Goal: Task Accomplishment & Management: Manage account settings

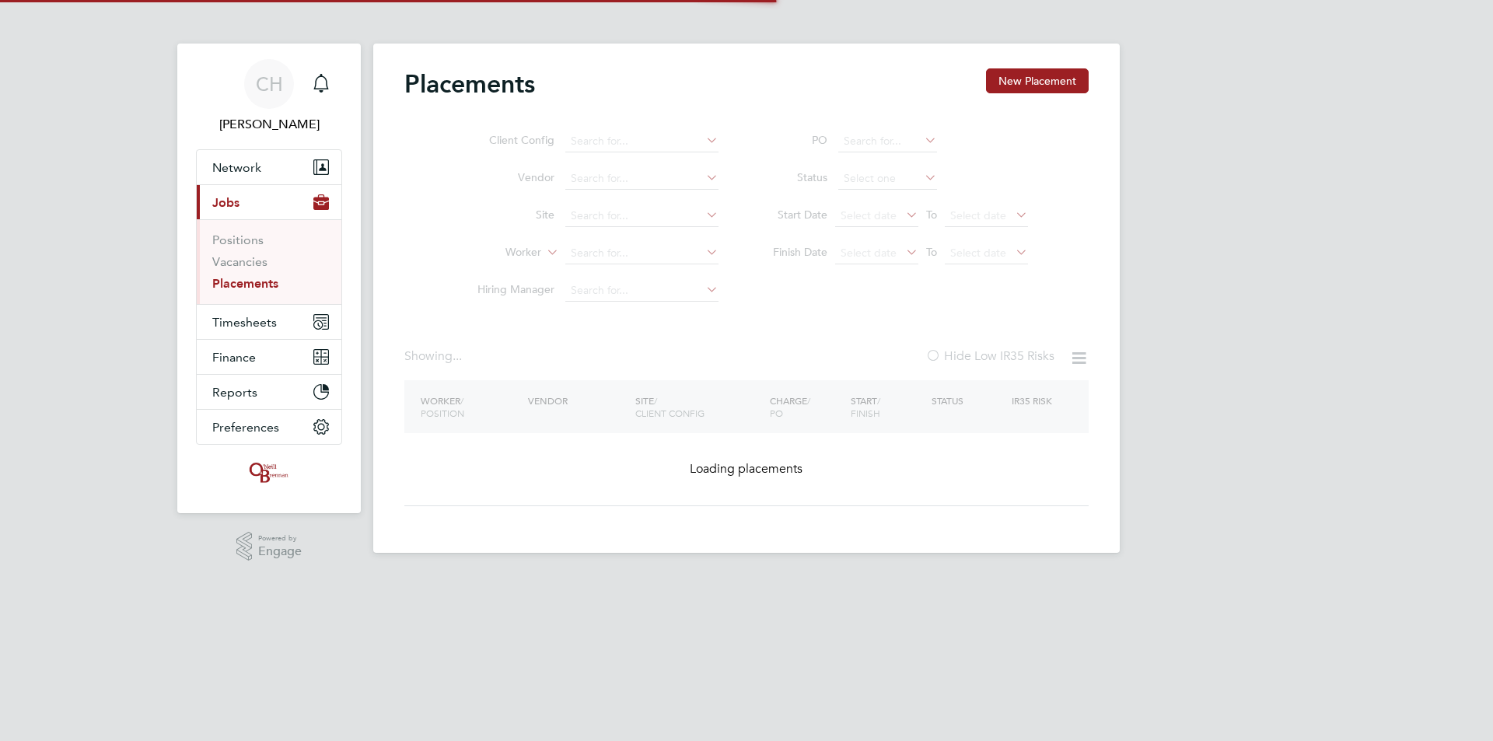
type input "[PERSON_NAME]"
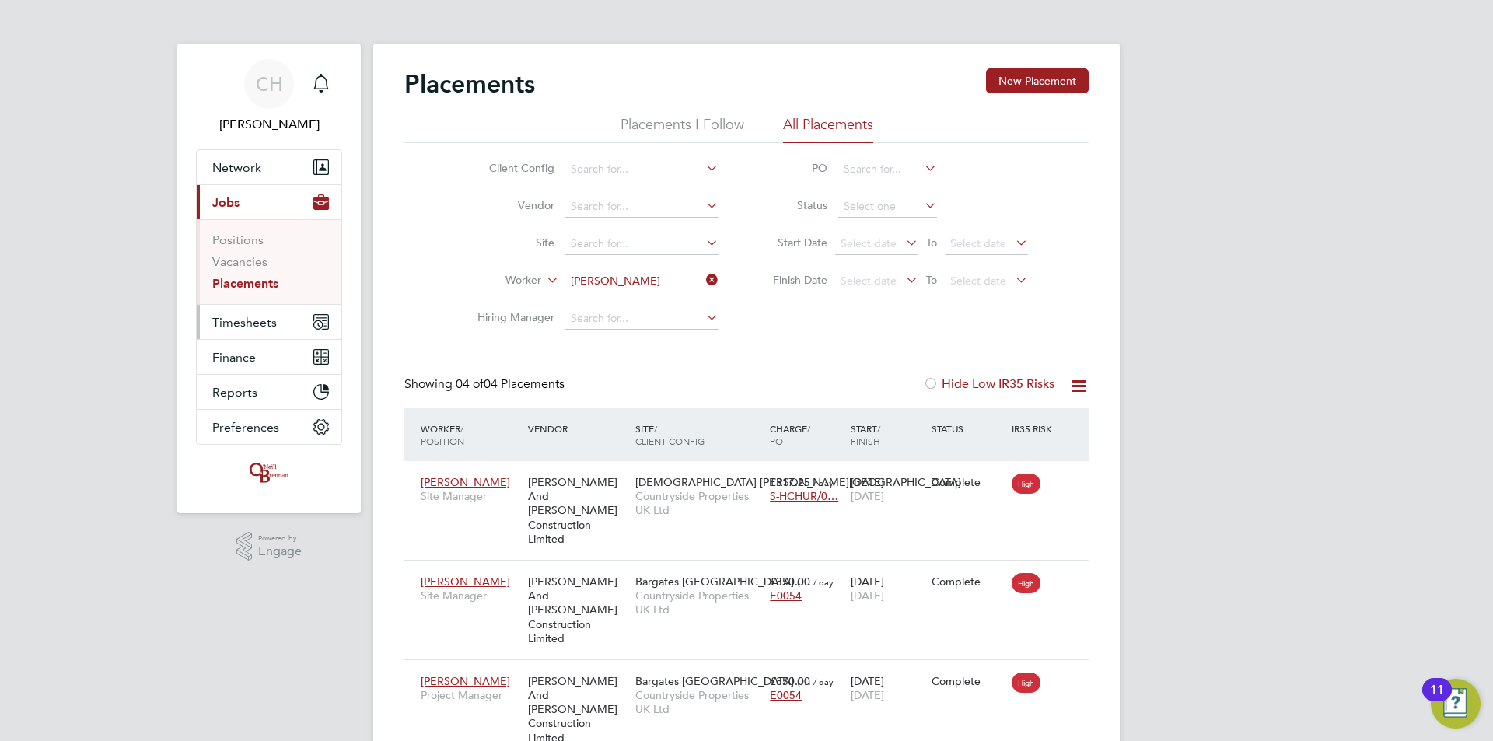
click at [243, 320] on span "Timesheets" at bounding box center [244, 322] width 65 height 15
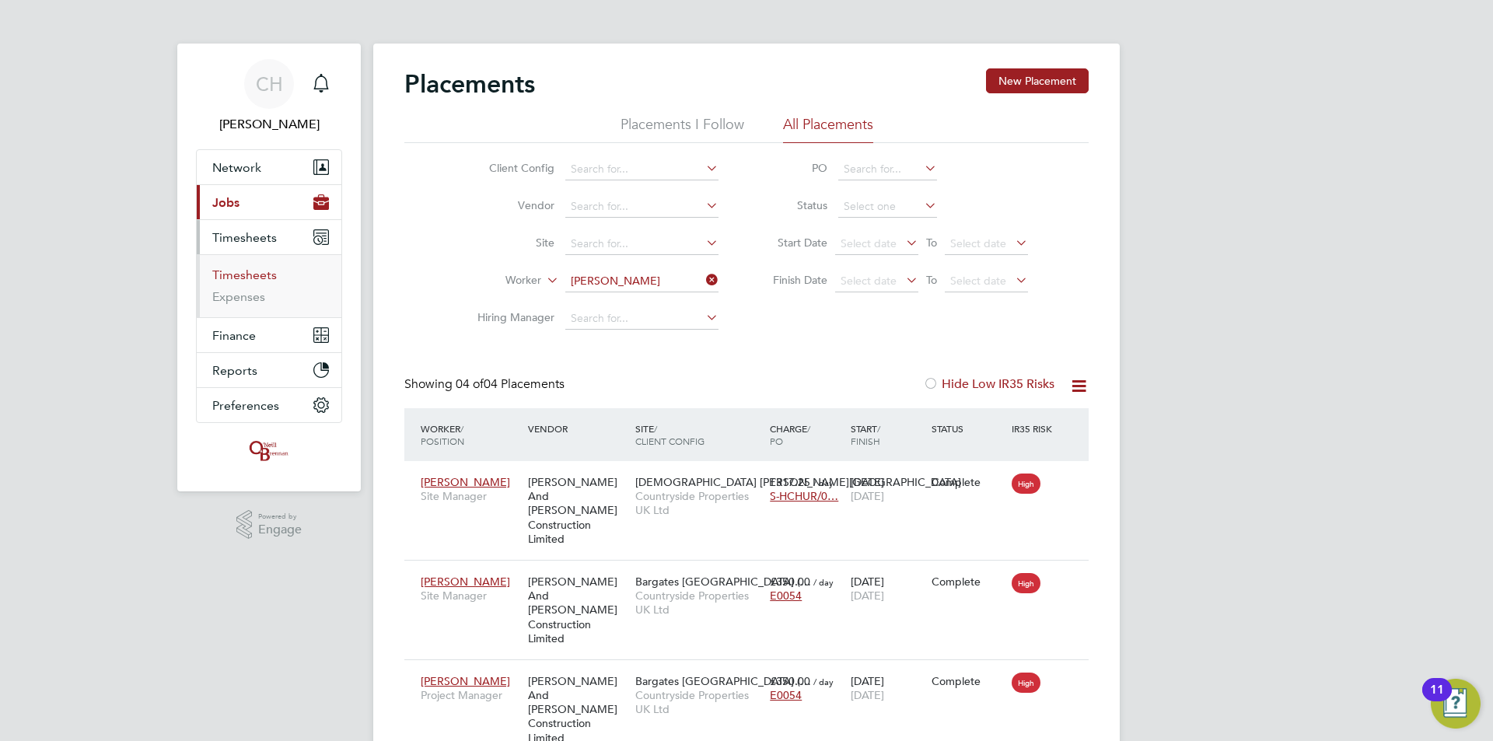
click at [259, 275] on link "Timesheets" at bounding box center [244, 275] width 65 height 15
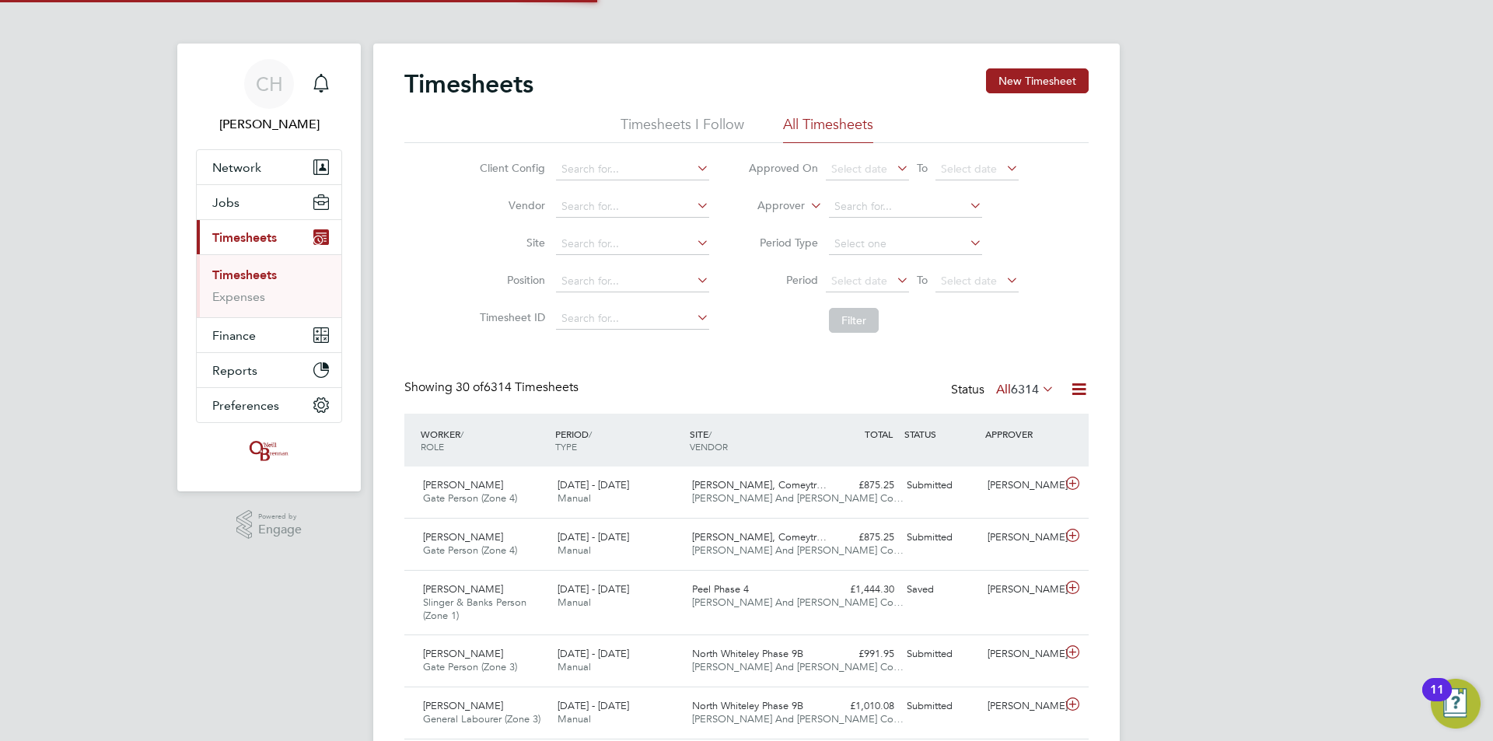
scroll to position [8, 8]
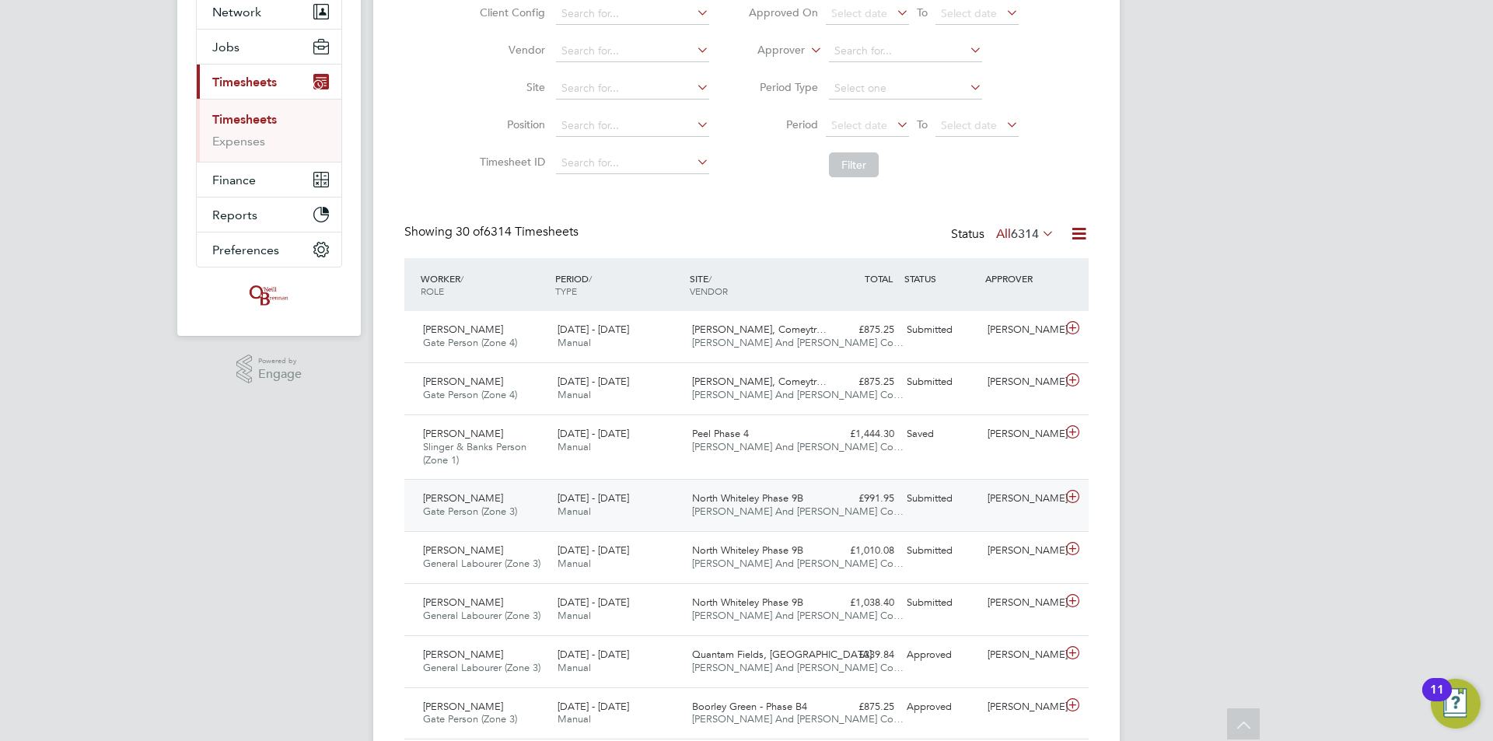
click at [1070, 499] on icon at bounding box center [1072, 497] width 19 height 12
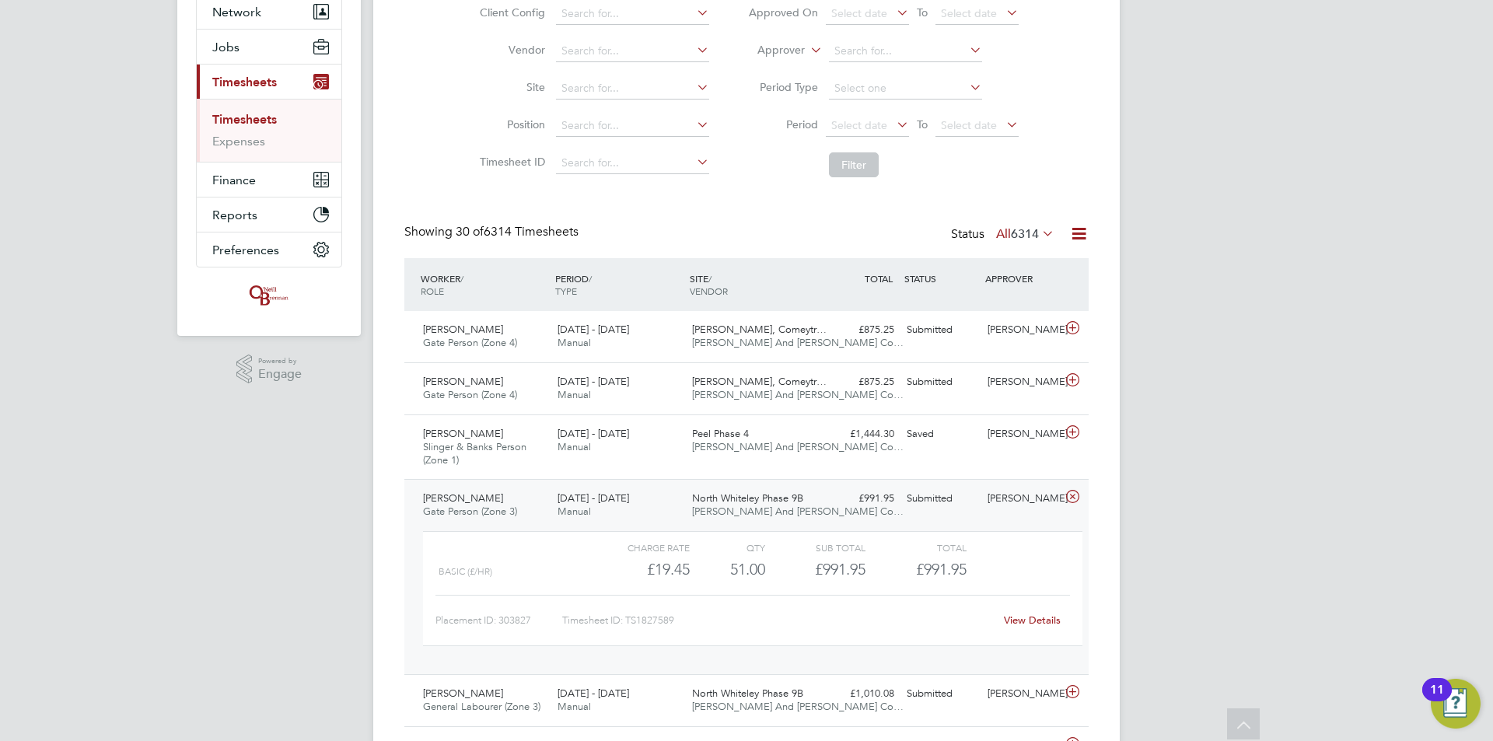
click at [1019, 617] on link "View Details" at bounding box center [1032, 620] width 57 height 13
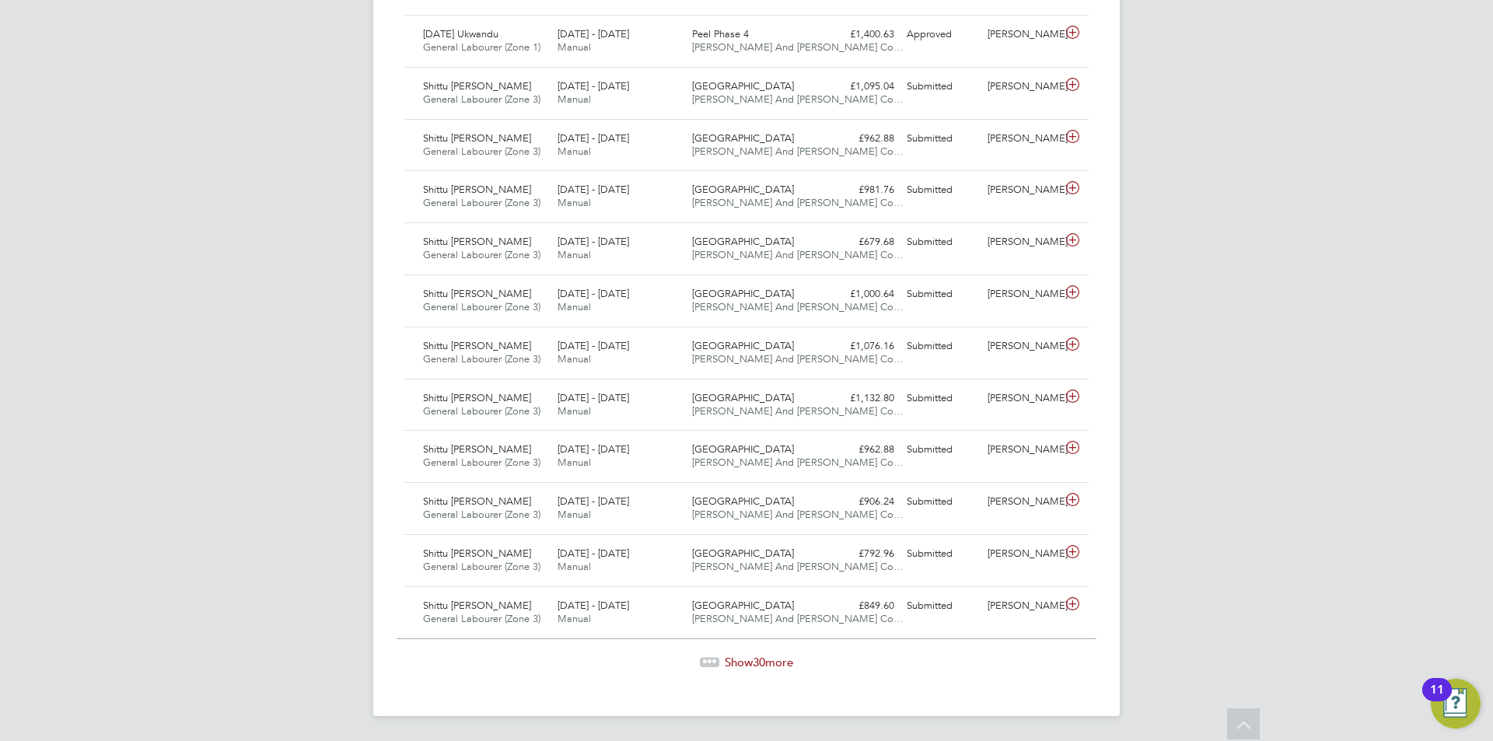
click at [779, 656] on span "Show 30 more" at bounding box center [759, 662] width 68 height 15
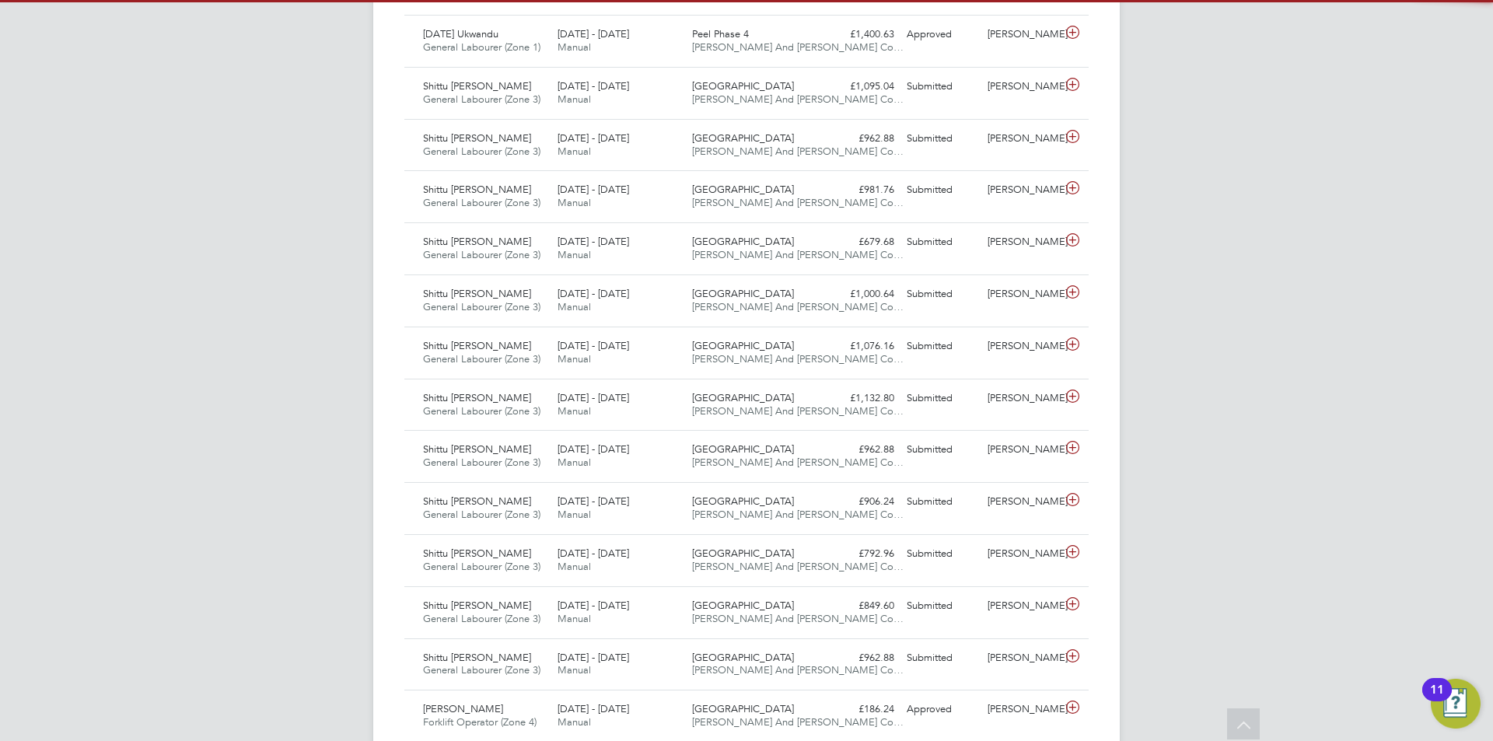
scroll to position [40, 135]
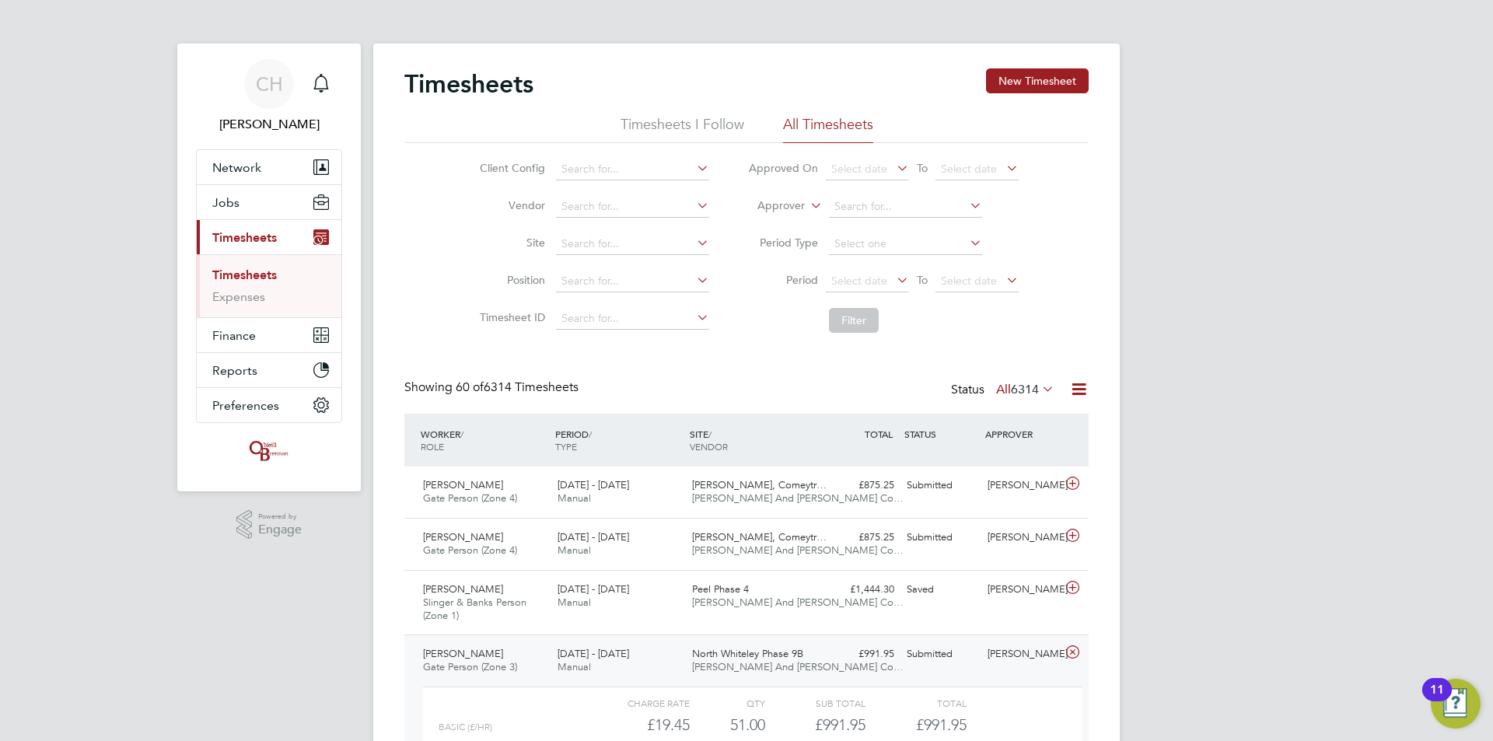
click at [1011, 387] on span "6314" at bounding box center [1025, 390] width 28 height 16
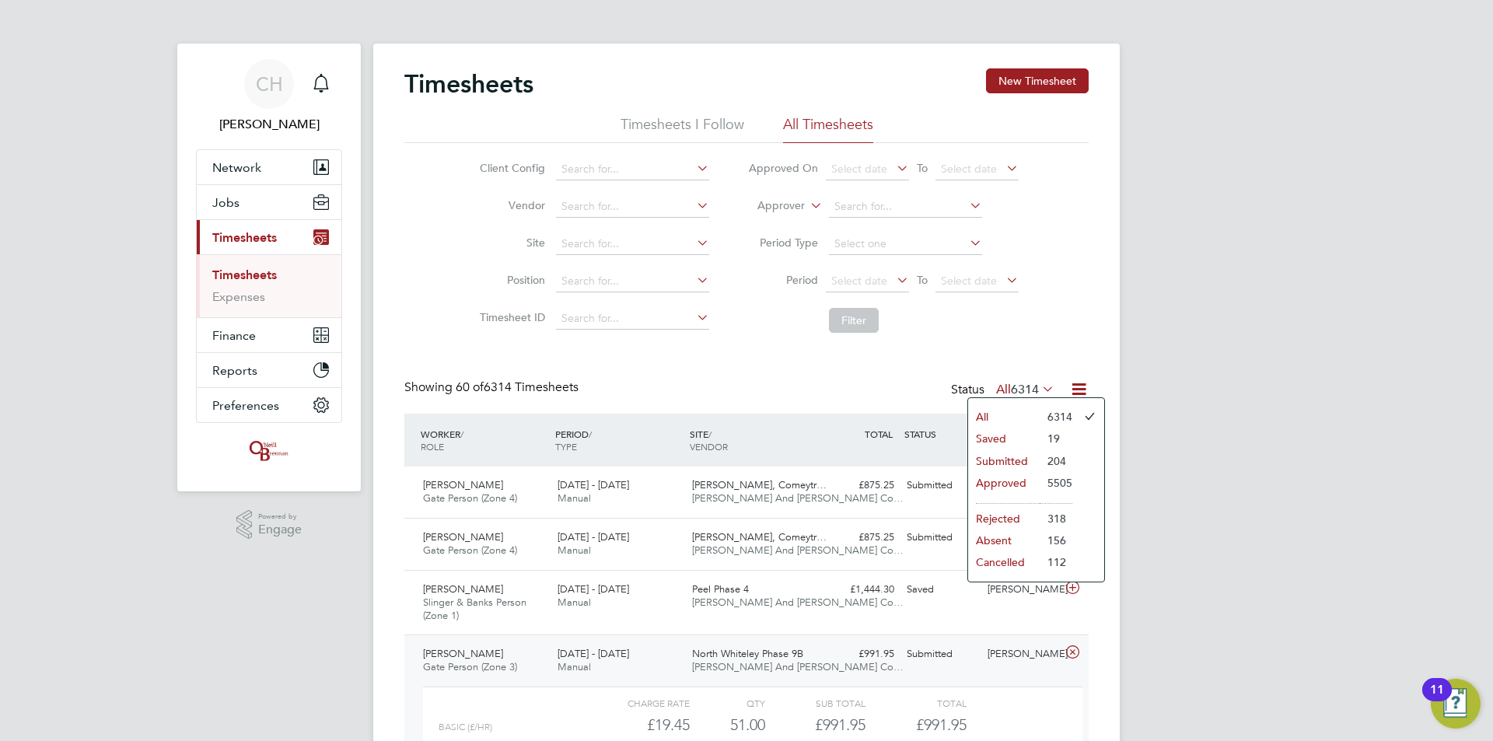
click at [1024, 460] on li "Submitted" at bounding box center [1004, 461] width 72 height 22
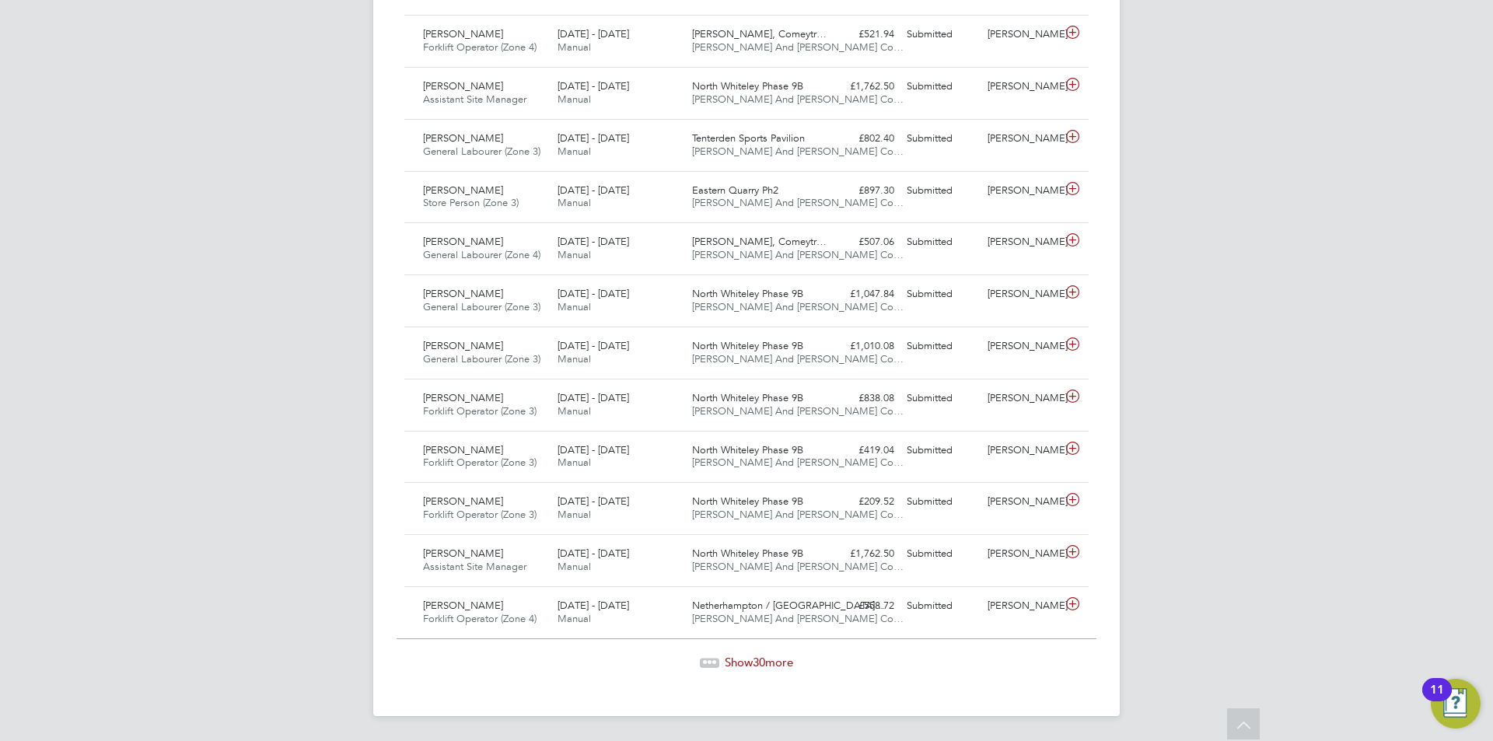
click at [765, 666] on span "30" at bounding box center [759, 662] width 12 height 15
click at [767, 665] on span "Show 30 more" at bounding box center [759, 662] width 68 height 15
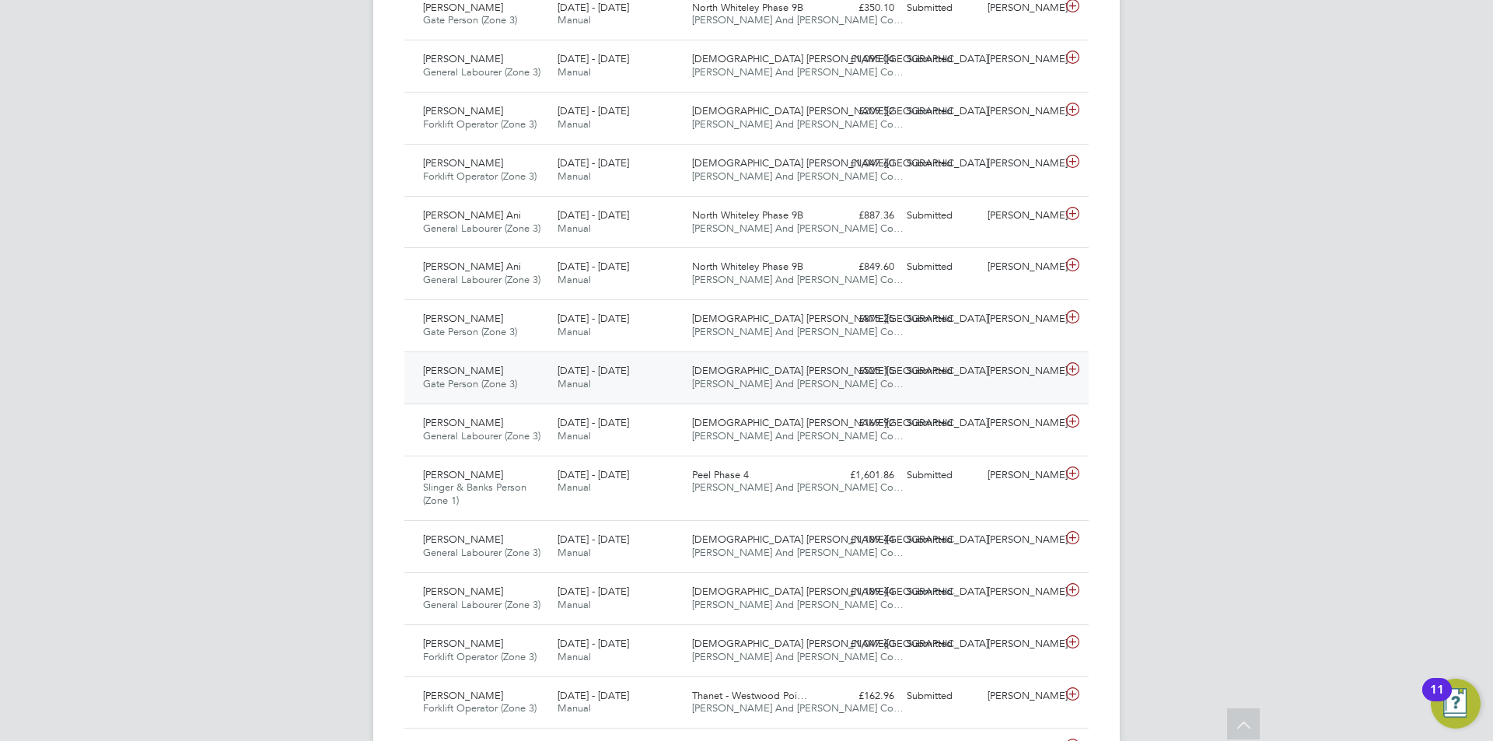
click at [1070, 369] on icon at bounding box center [1072, 369] width 19 height 12
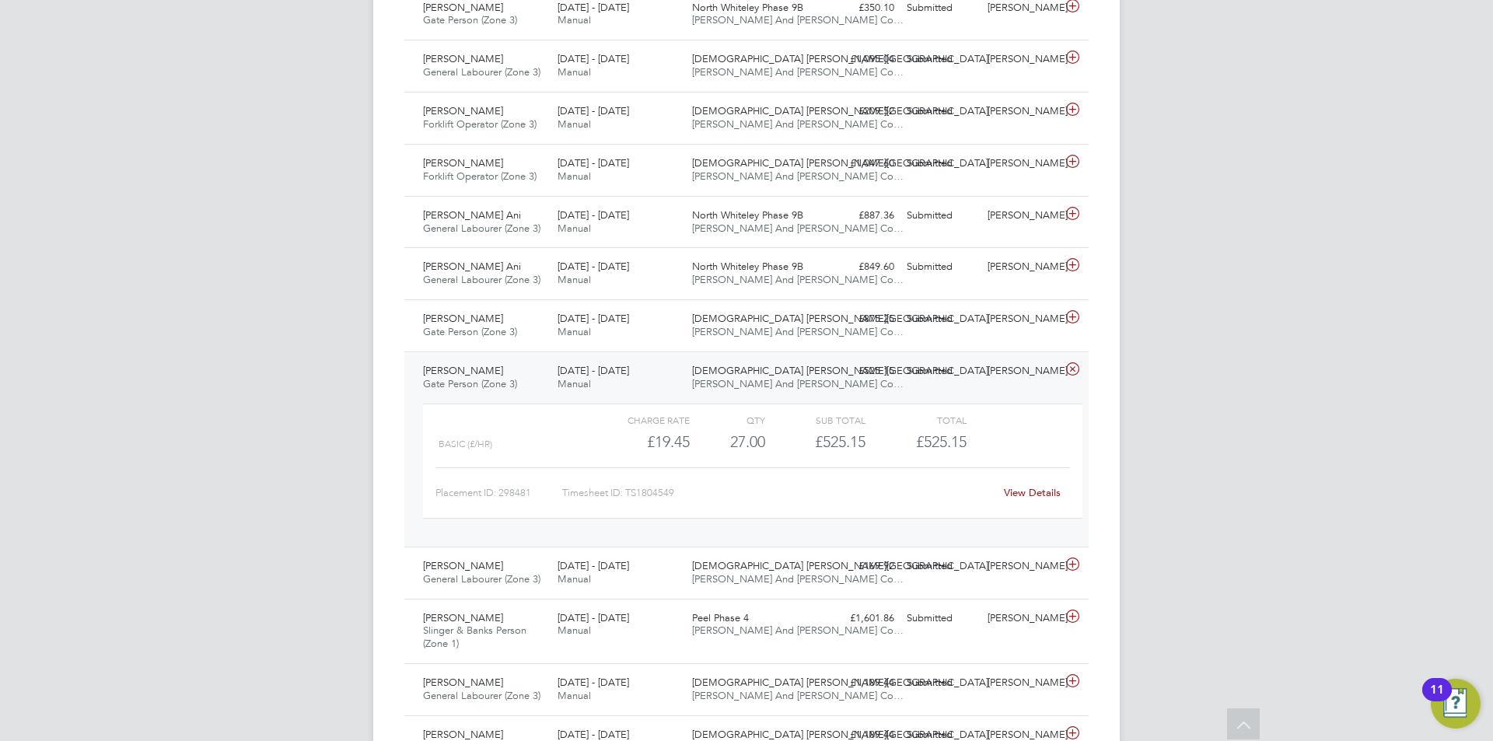
click at [1026, 490] on link "View Details" at bounding box center [1032, 492] width 57 height 13
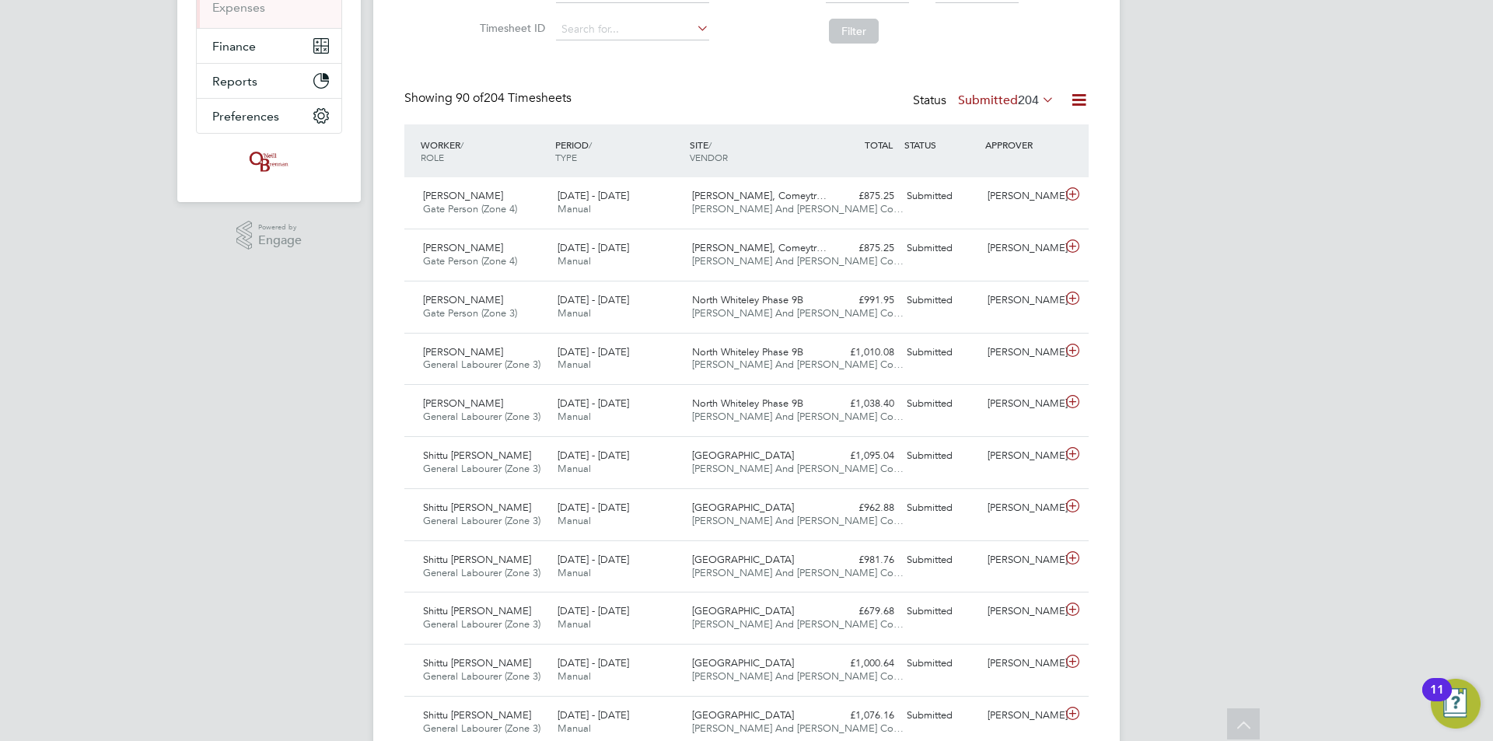
scroll to position [0, 0]
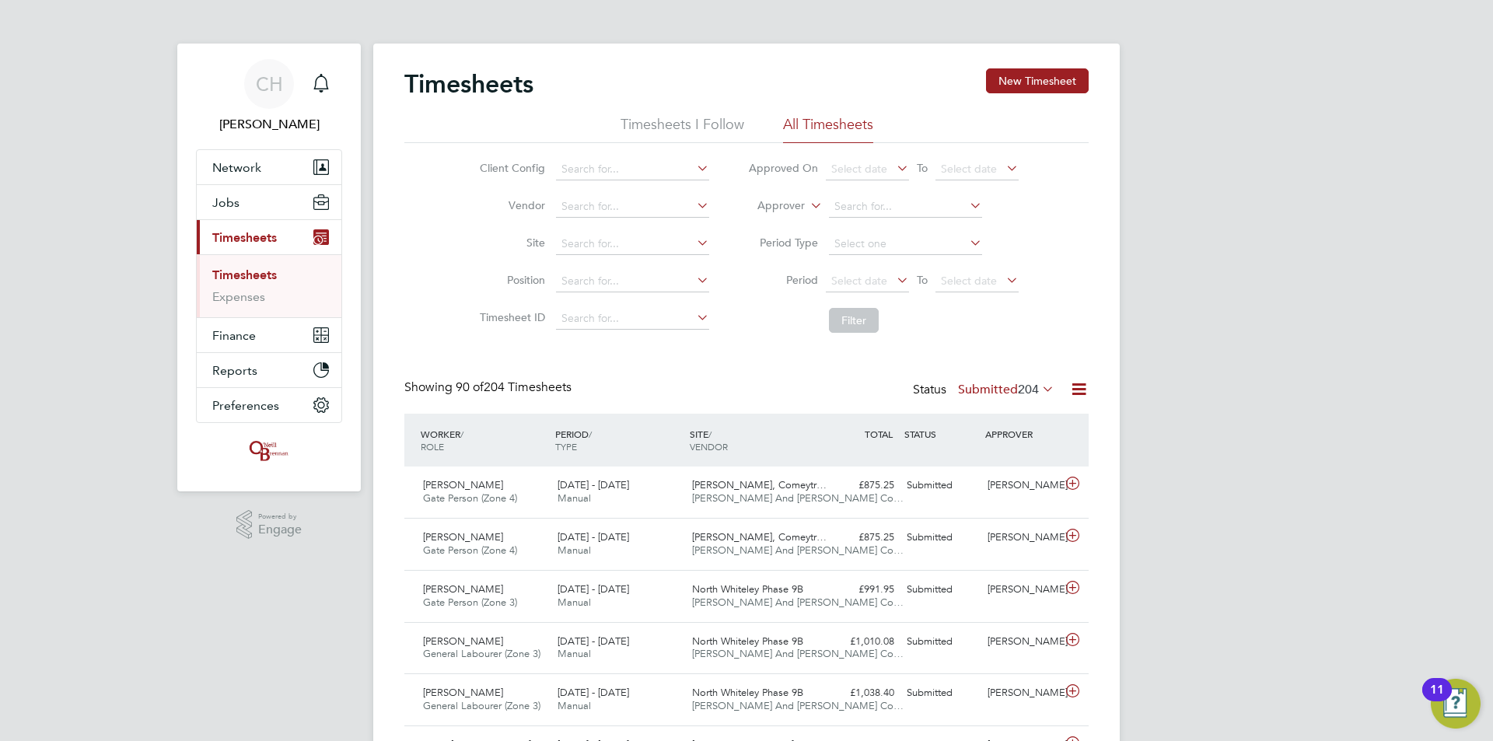
click at [242, 272] on link "Timesheets" at bounding box center [244, 275] width 65 height 15
click at [237, 228] on button "Current page: Timesheets" at bounding box center [269, 237] width 145 height 34
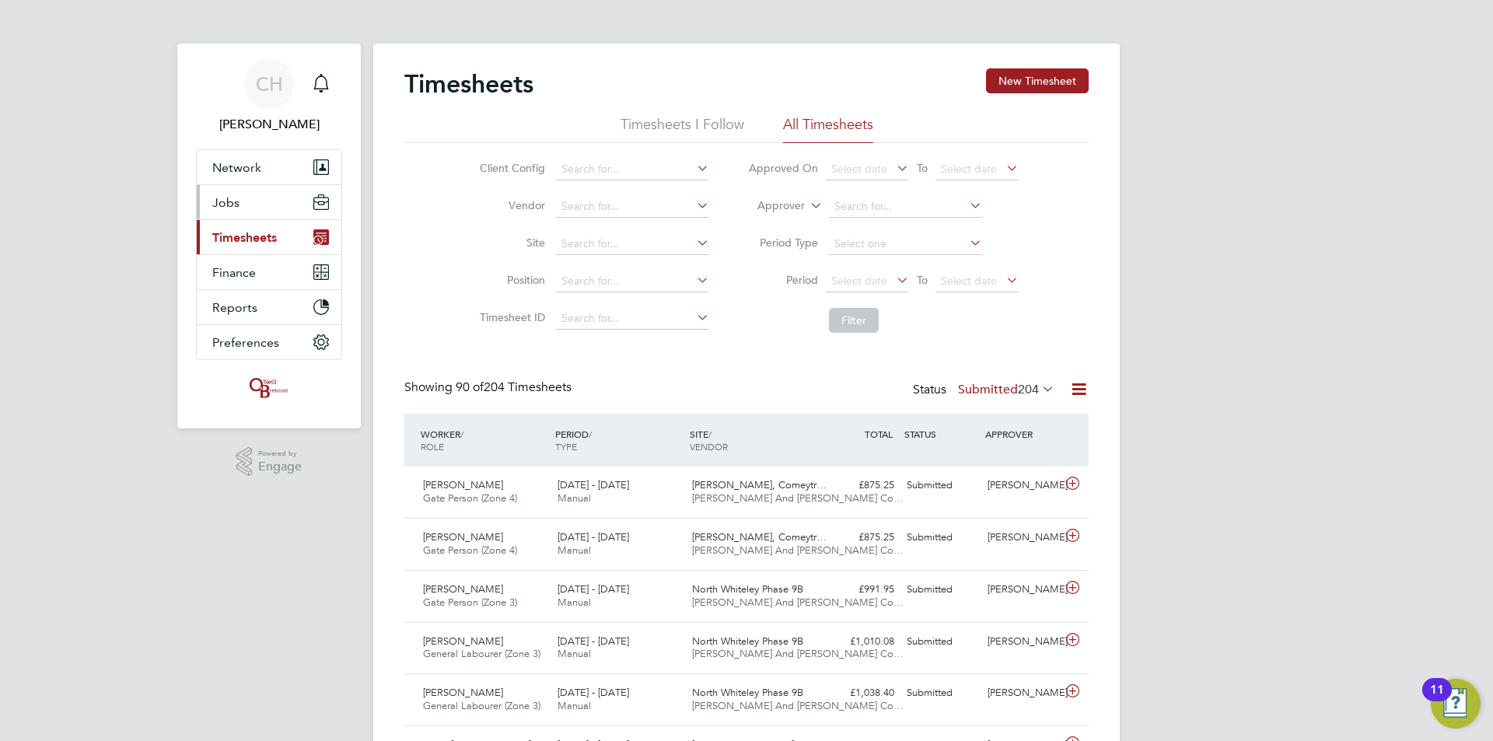
click at [233, 195] on span "Jobs" at bounding box center [225, 202] width 27 height 15
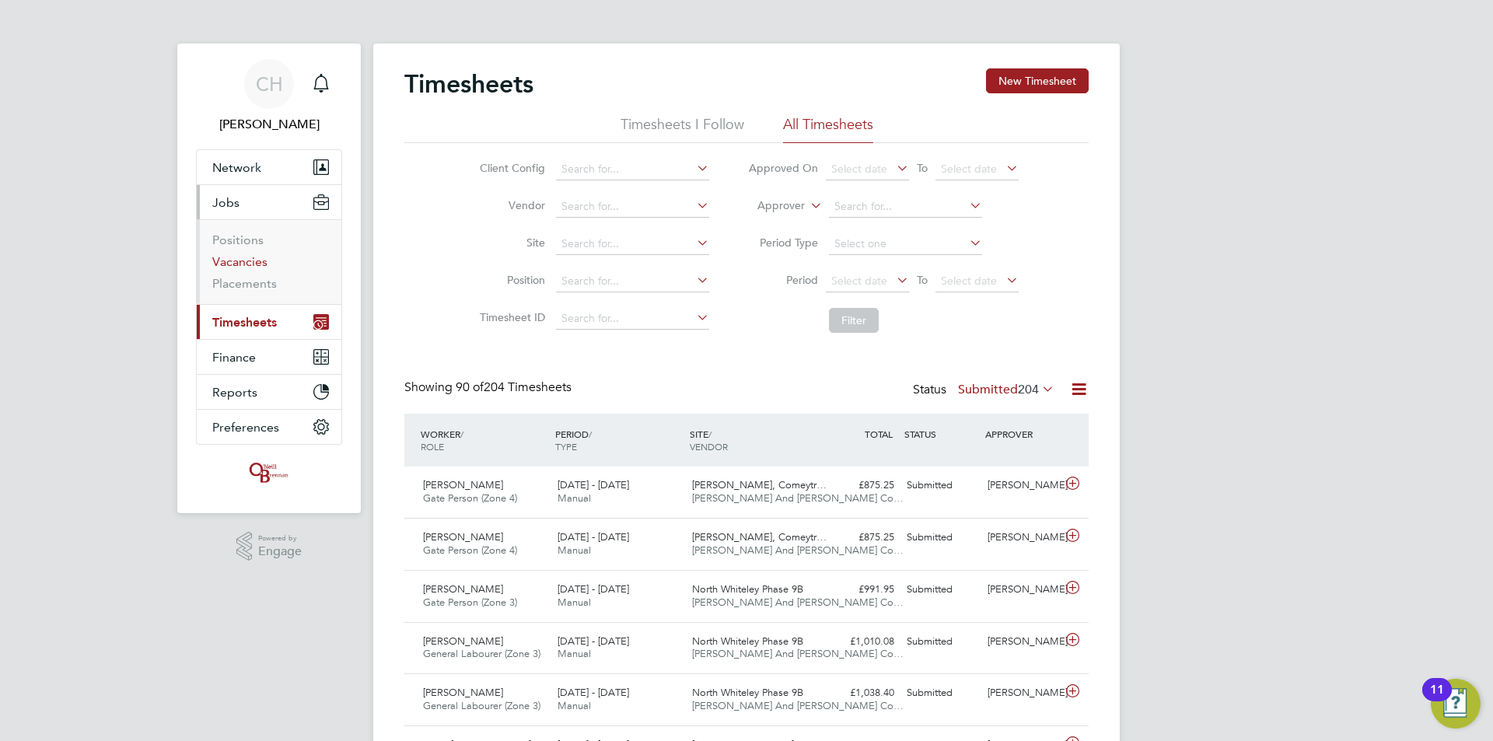
click at [236, 261] on link "Vacancies" at bounding box center [239, 261] width 55 height 15
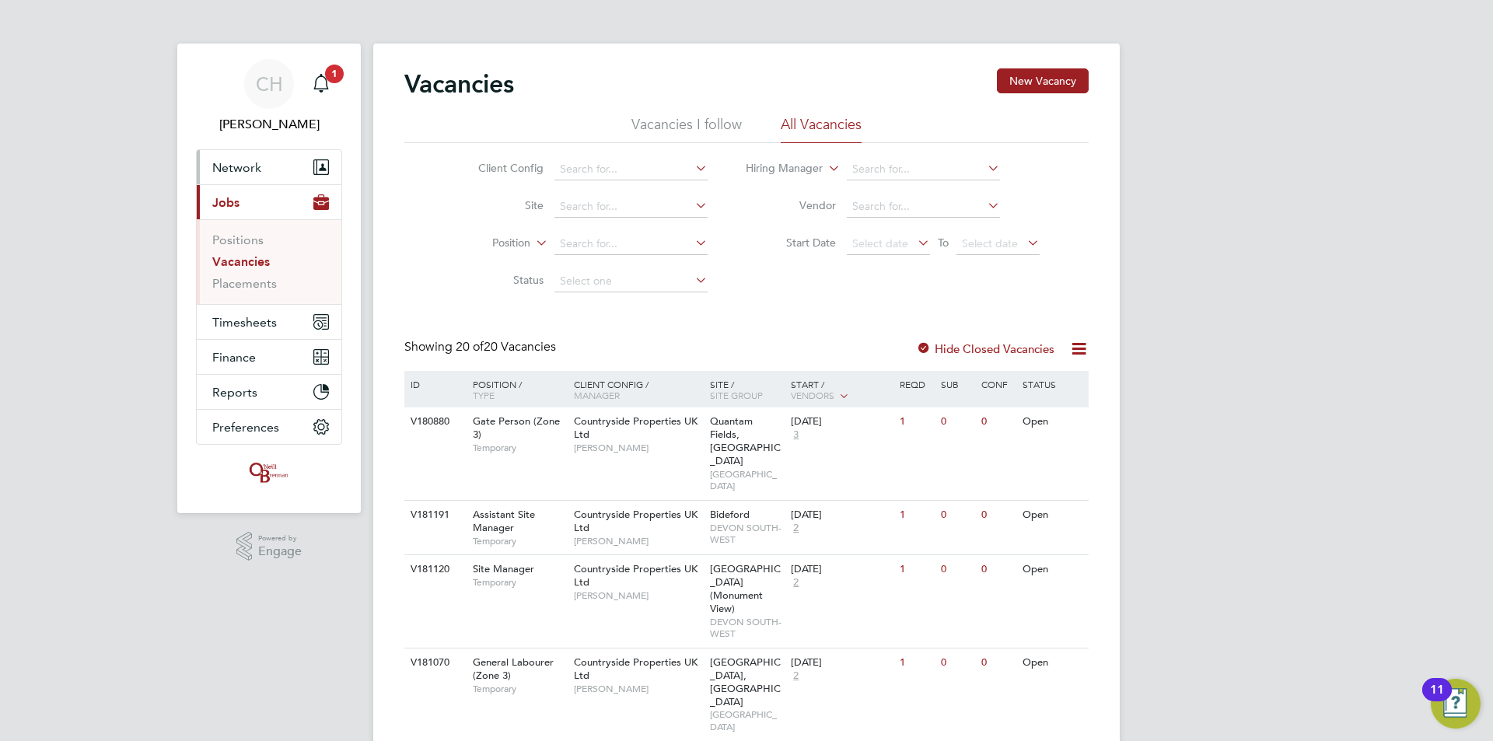
click at [262, 170] on button "Network" at bounding box center [269, 167] width 145 height 34
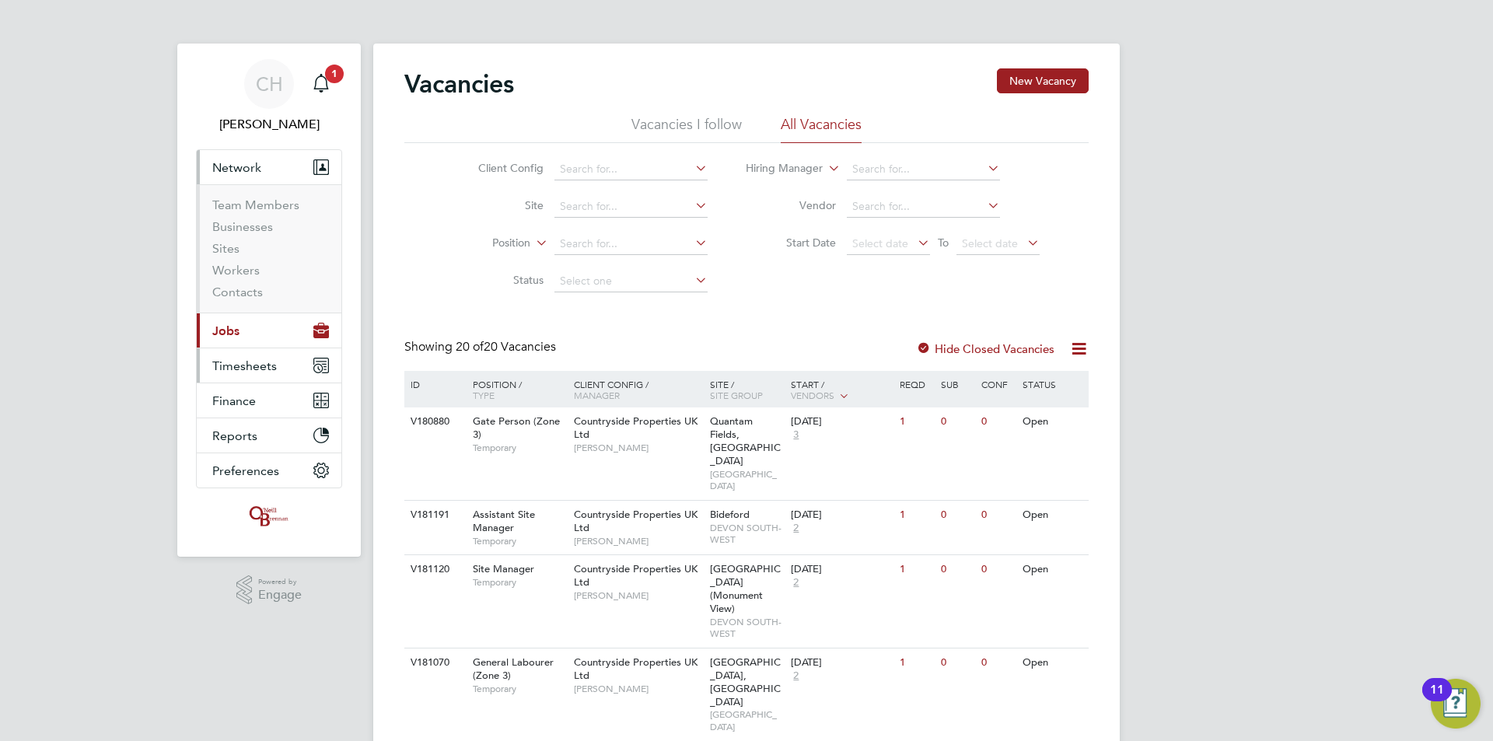
click at [244, 364] on span "Timesheets" at bounding box center [244, 366] width 65 height 15
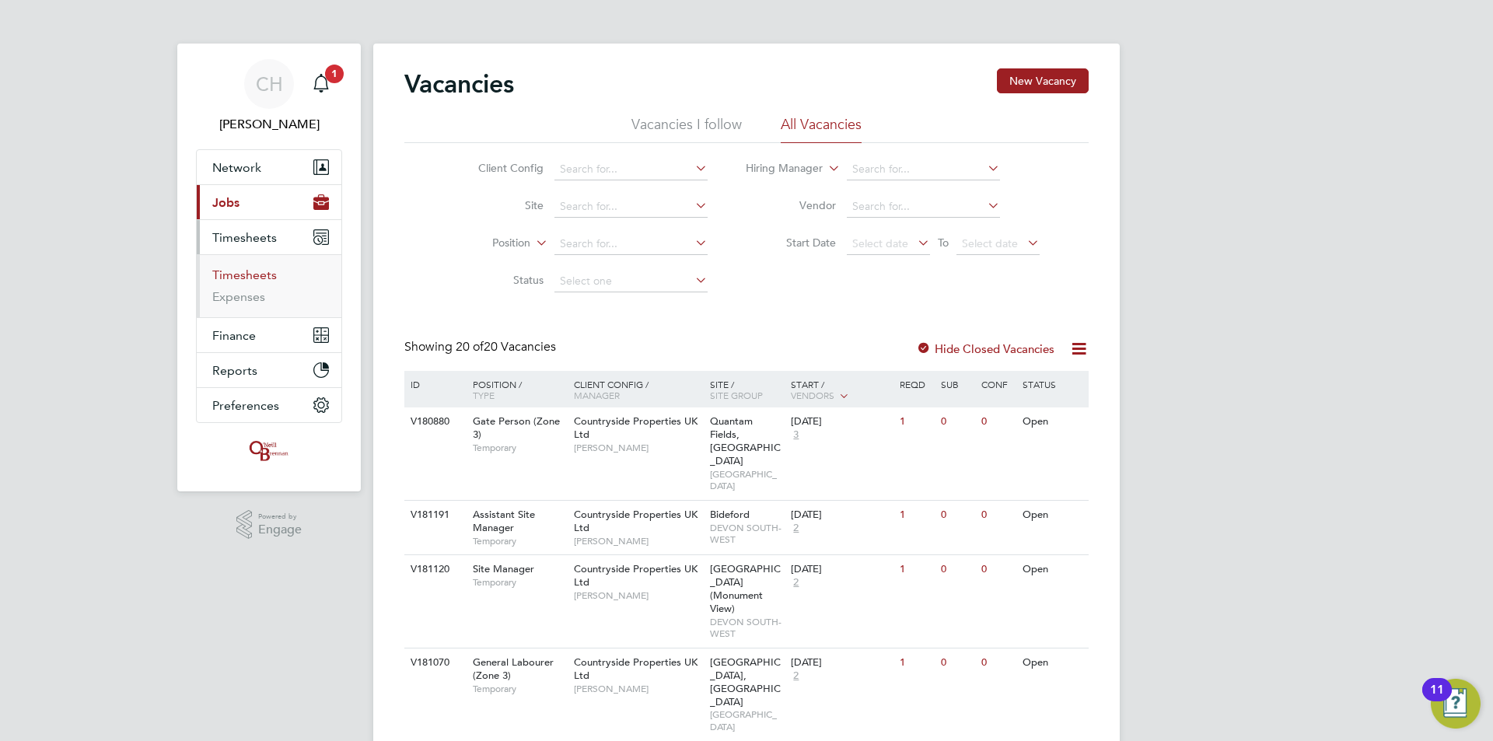
click at [243, 277] on link "Timesheets" at bounding box center [244, 275] width 65 height 15
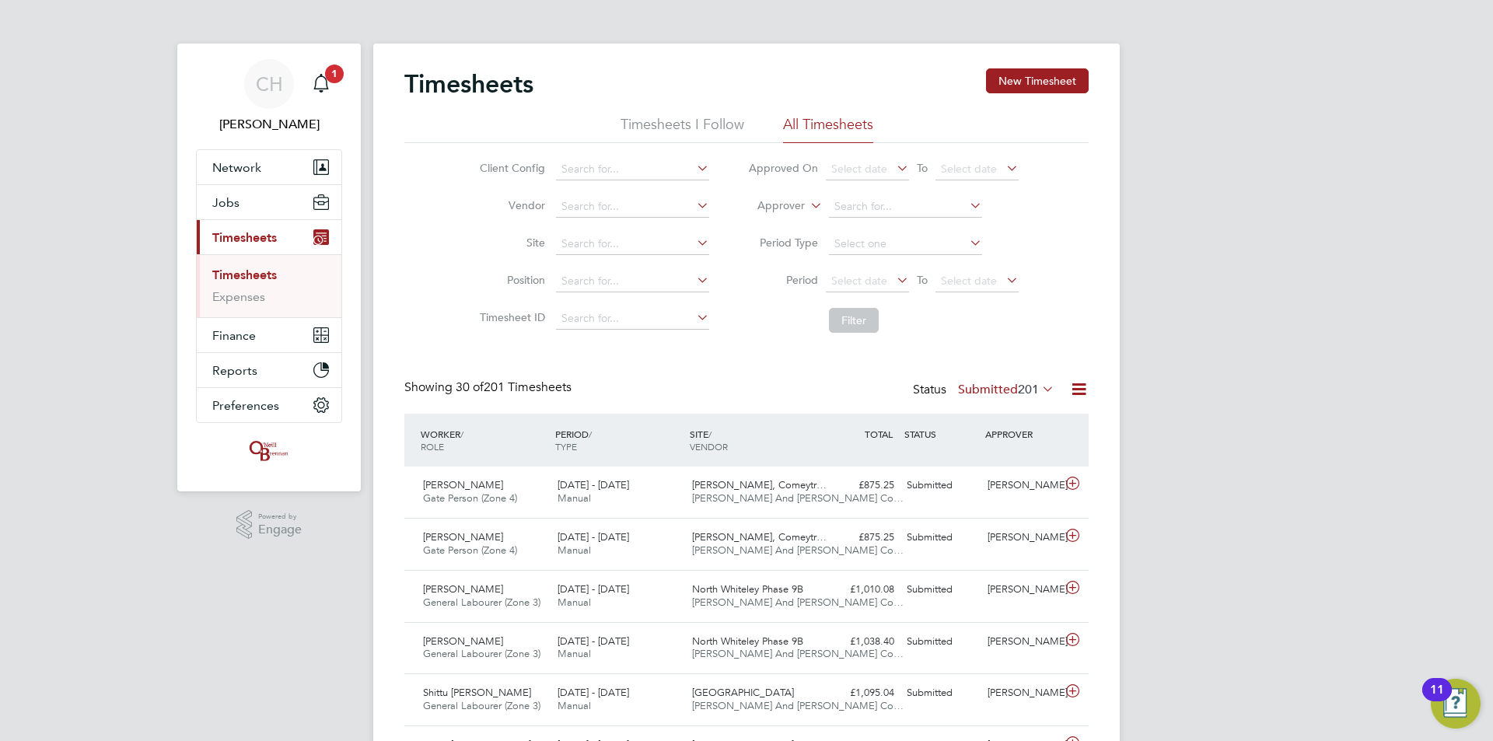
scroll to position [40, 135]
click at [321, 83] on icon "Main navigation" at bounding box center [321, 83] width 19 height 19
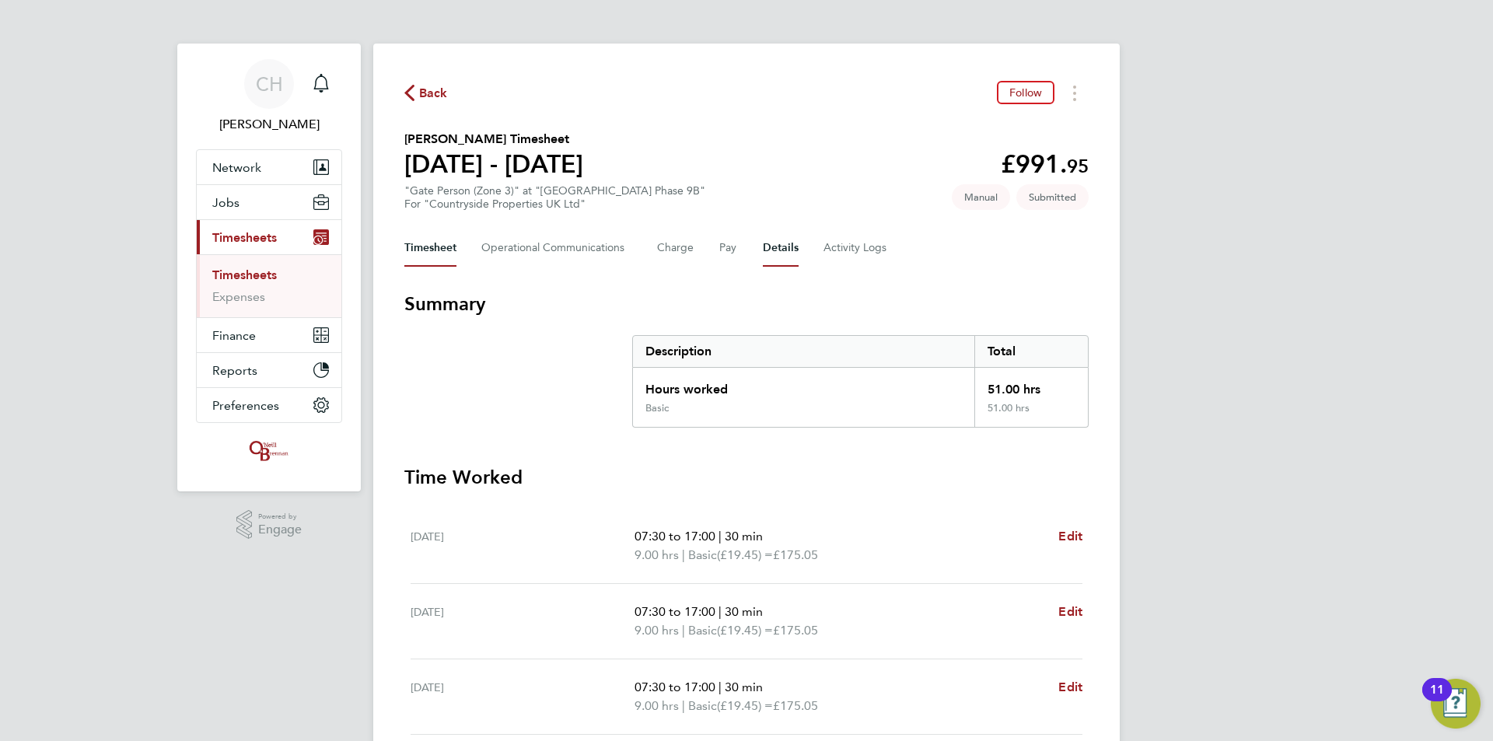
click at [770, 245] on button "Details" at bounding box center [781, 247] width 36 height 37
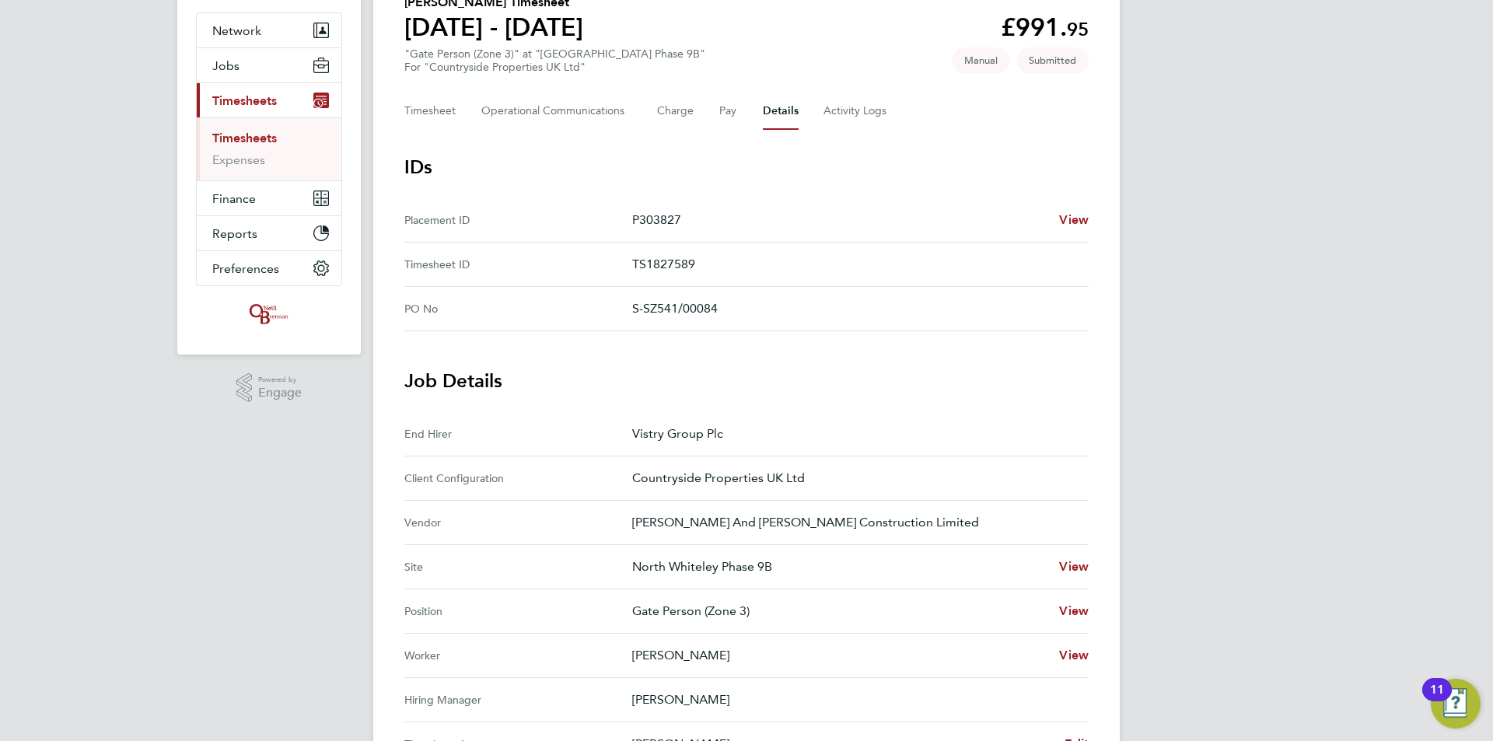
scroll to position [389, 0]
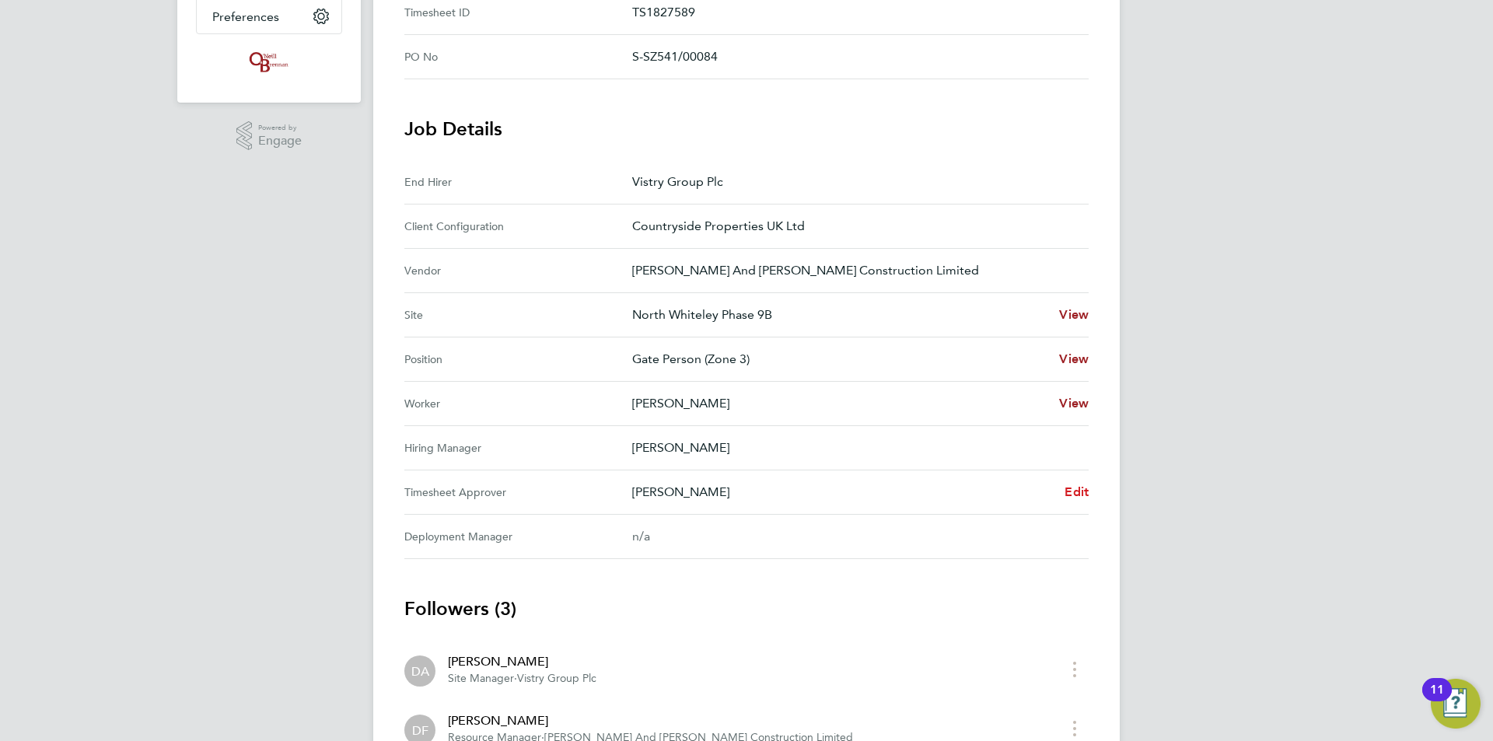
click at [1070, 493] on span "Edit" at bounding box center [1077, 492] width 24 height 15
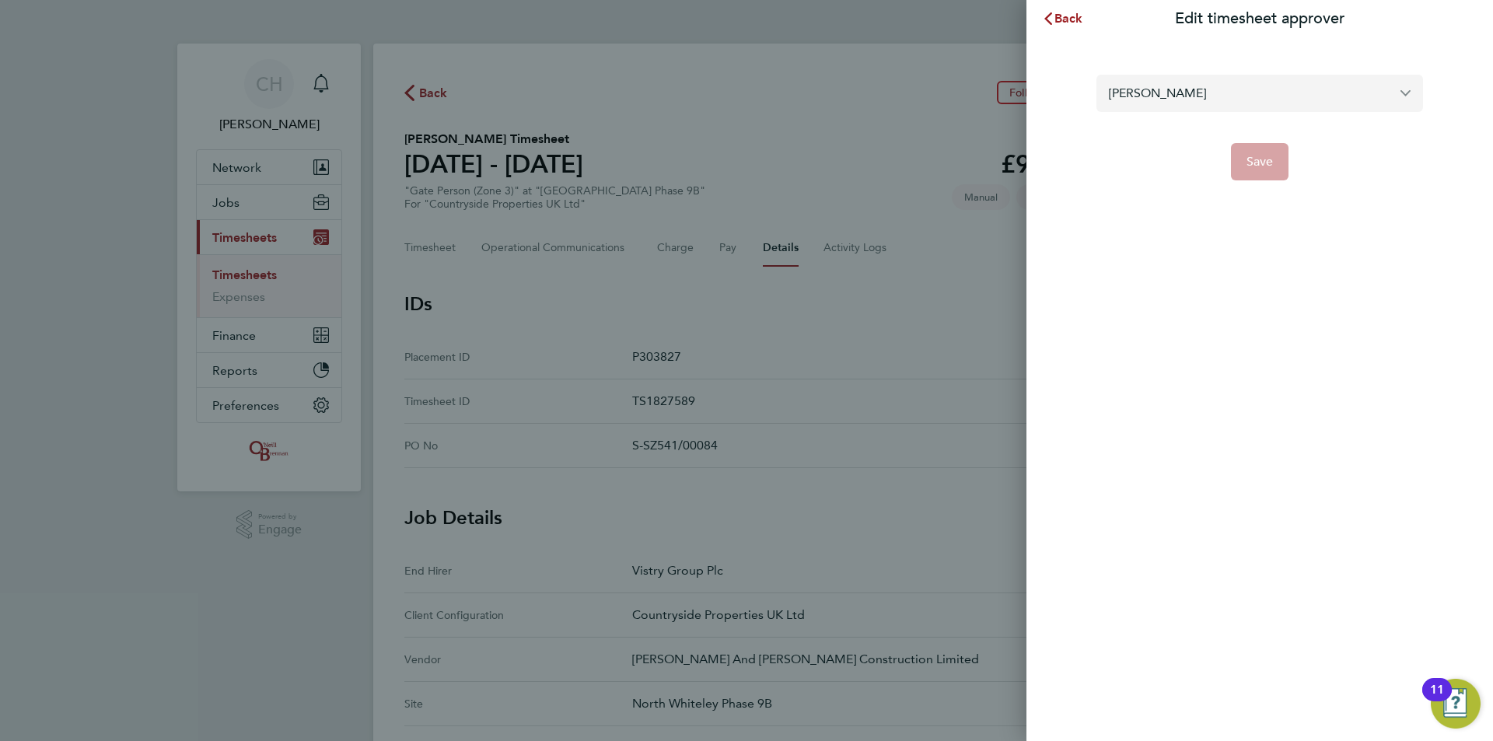
click at [1168, 91] on input "[PERSON_NAME]" at bounding box center [1260, 93] width 327 height 37
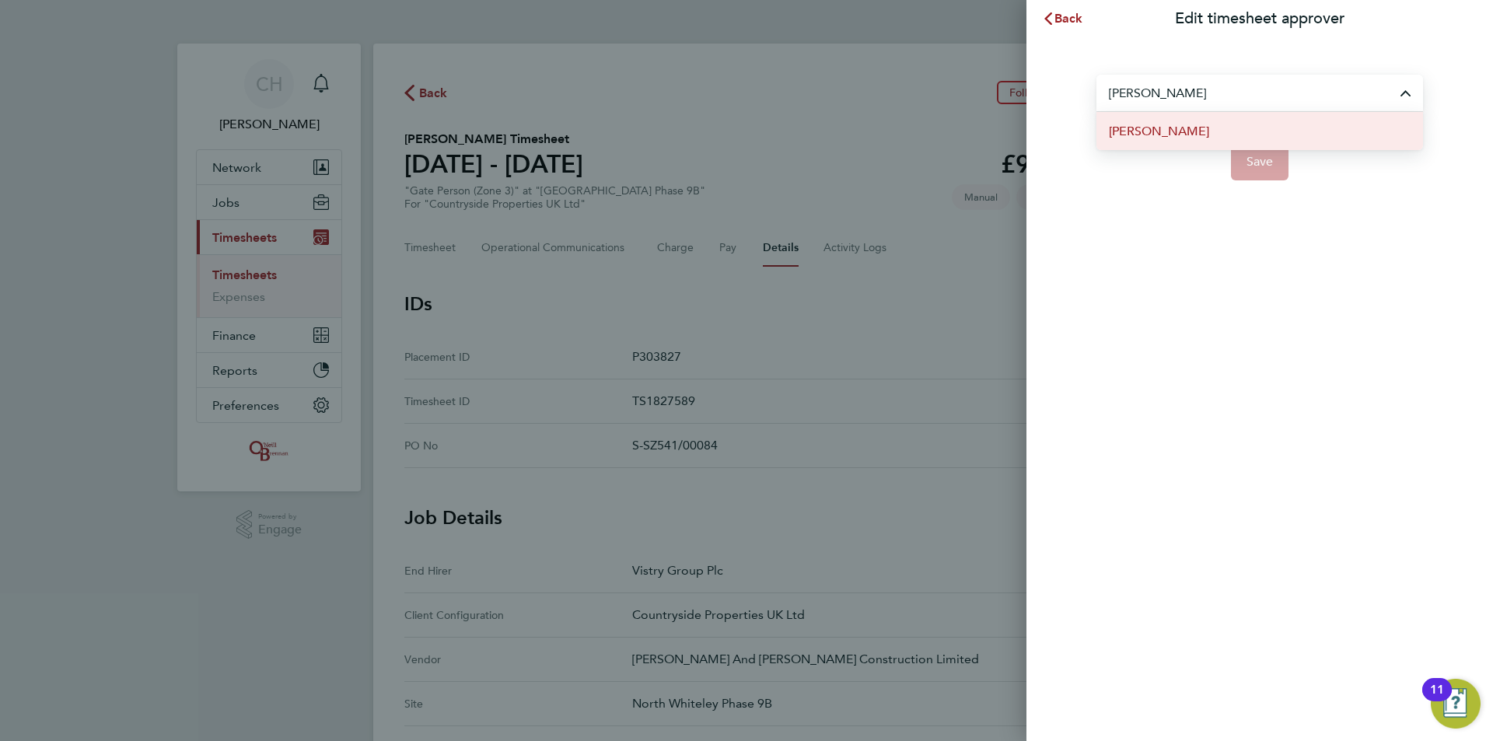
click at [1180, 131] on span "[PERSON_NAME]" at bounding box center [1159, 131] width 100 height 19
type input "[PERSON_NAME]"
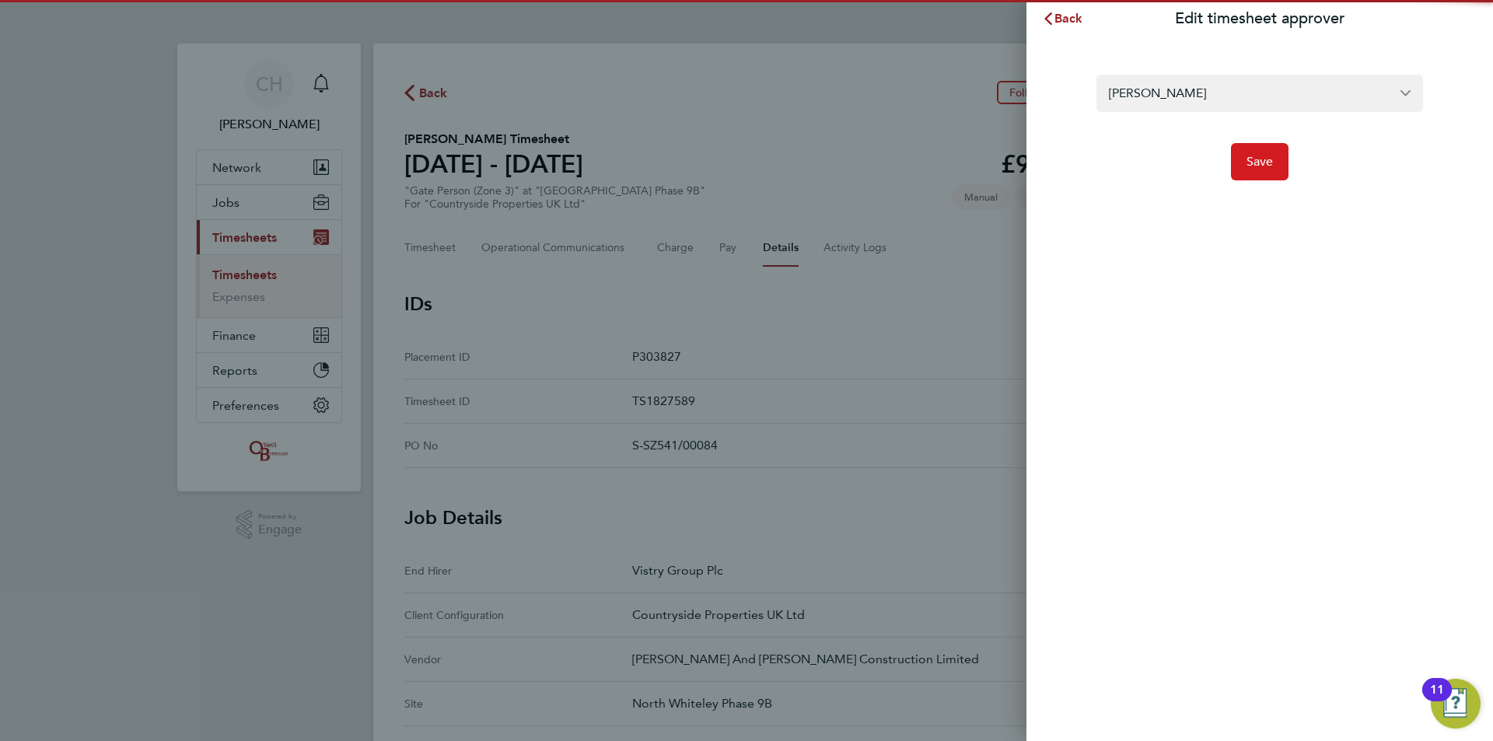
click at [1248, 163] on span "Save" at bounding box center [1260, 162] width 27 height 16
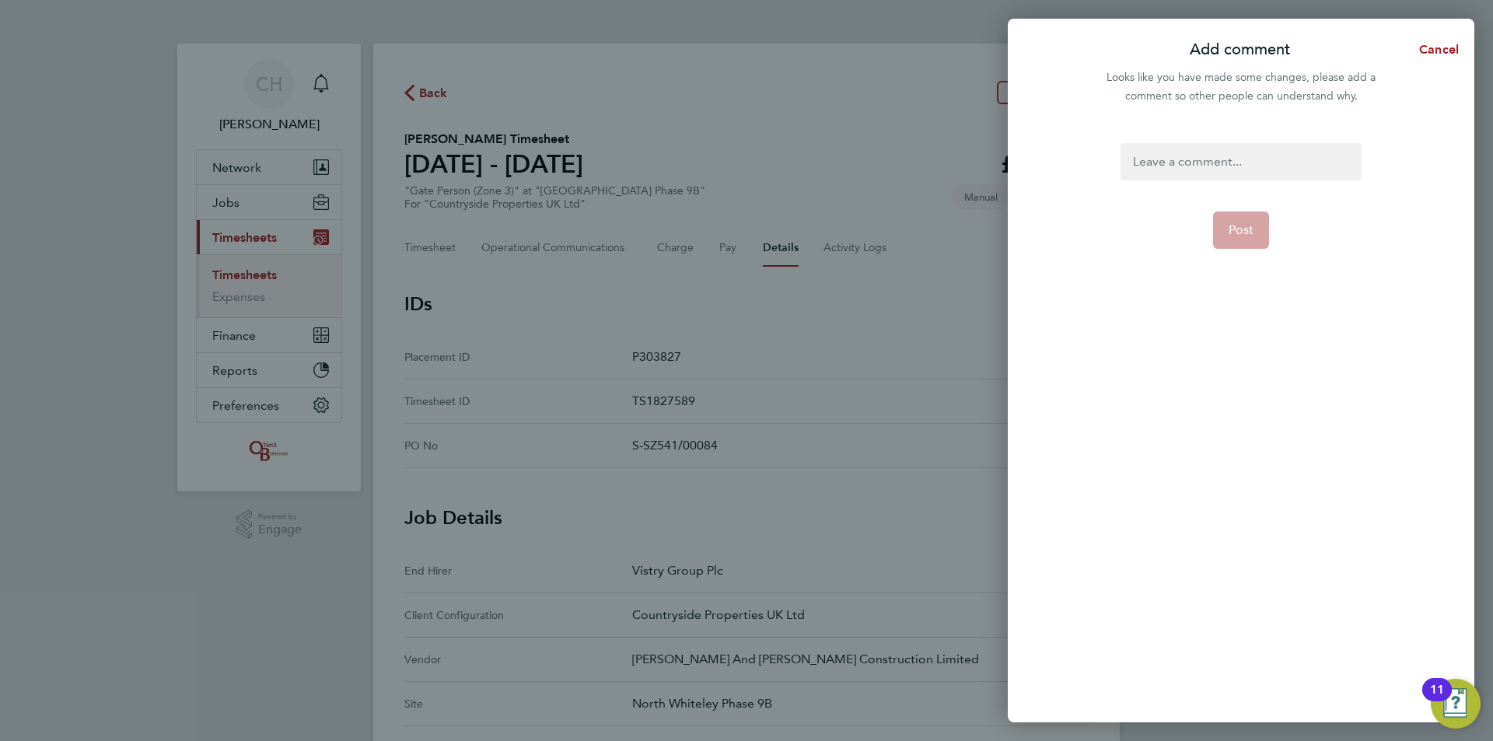
click at [1217, 175] on div at bounding box center [1241, 161] width 240 height 37
click at [1245, 230] on span "Post" at bounding box center [1242, 230] width 26 height 16
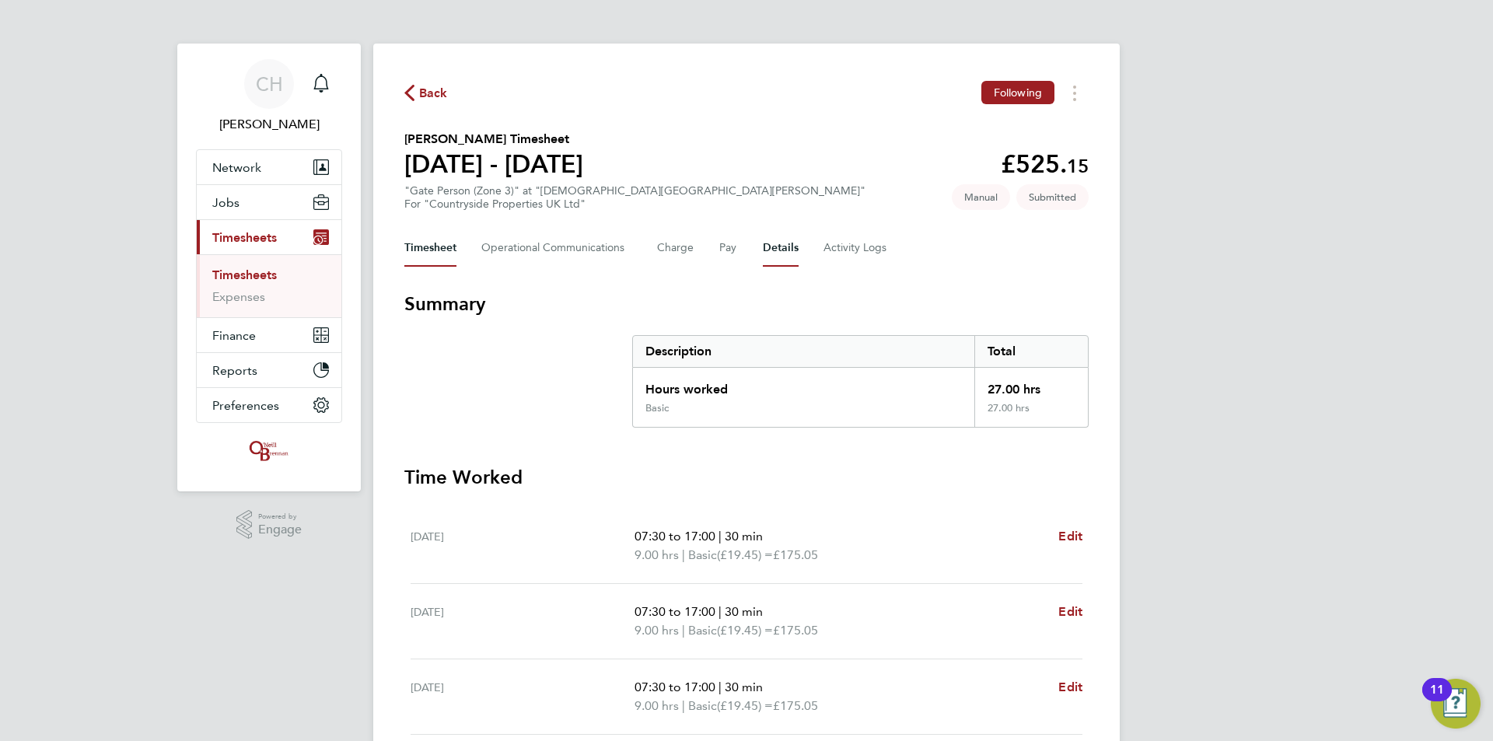
click at [779, 236] on button "Details" at bounding box center [781, 247] width 36 height 37
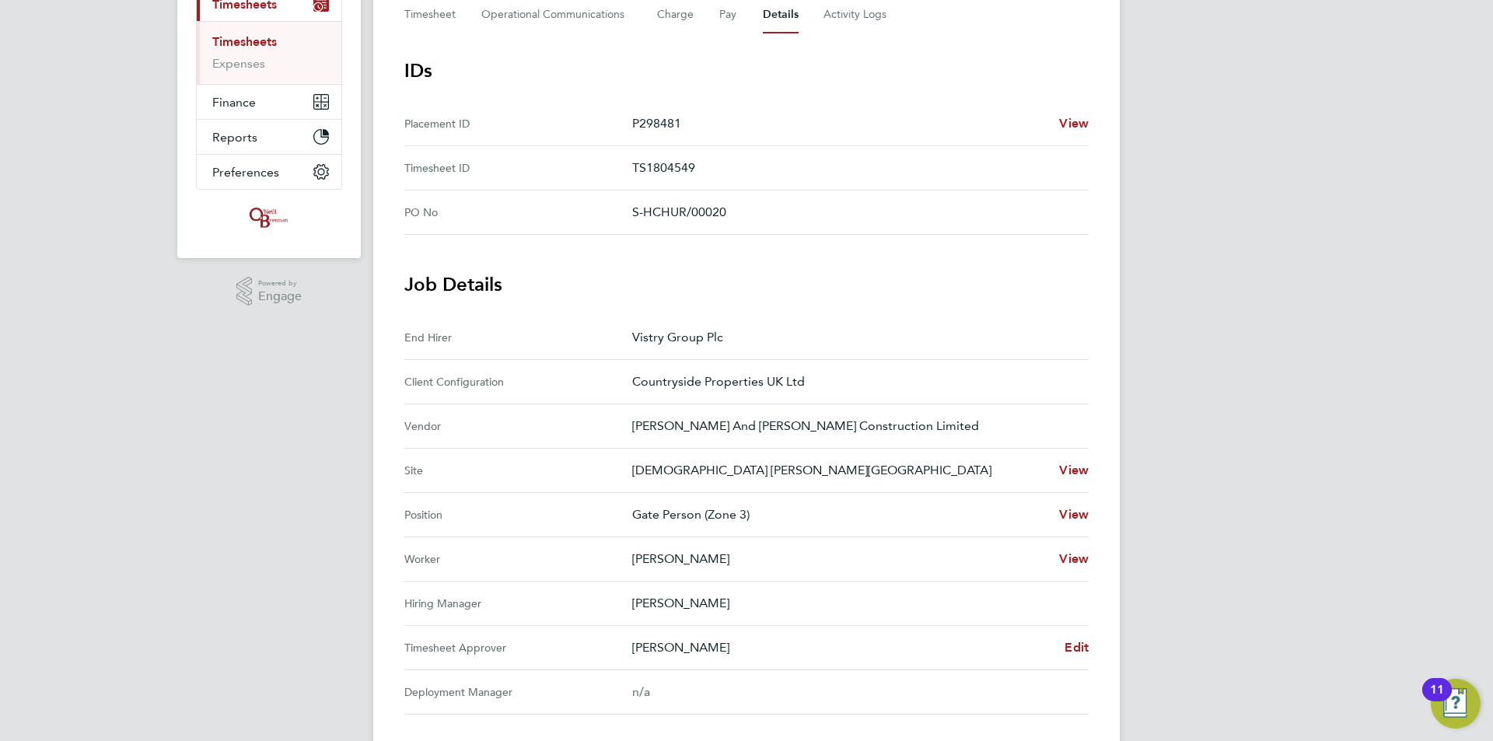
scroll to position [389, 0]
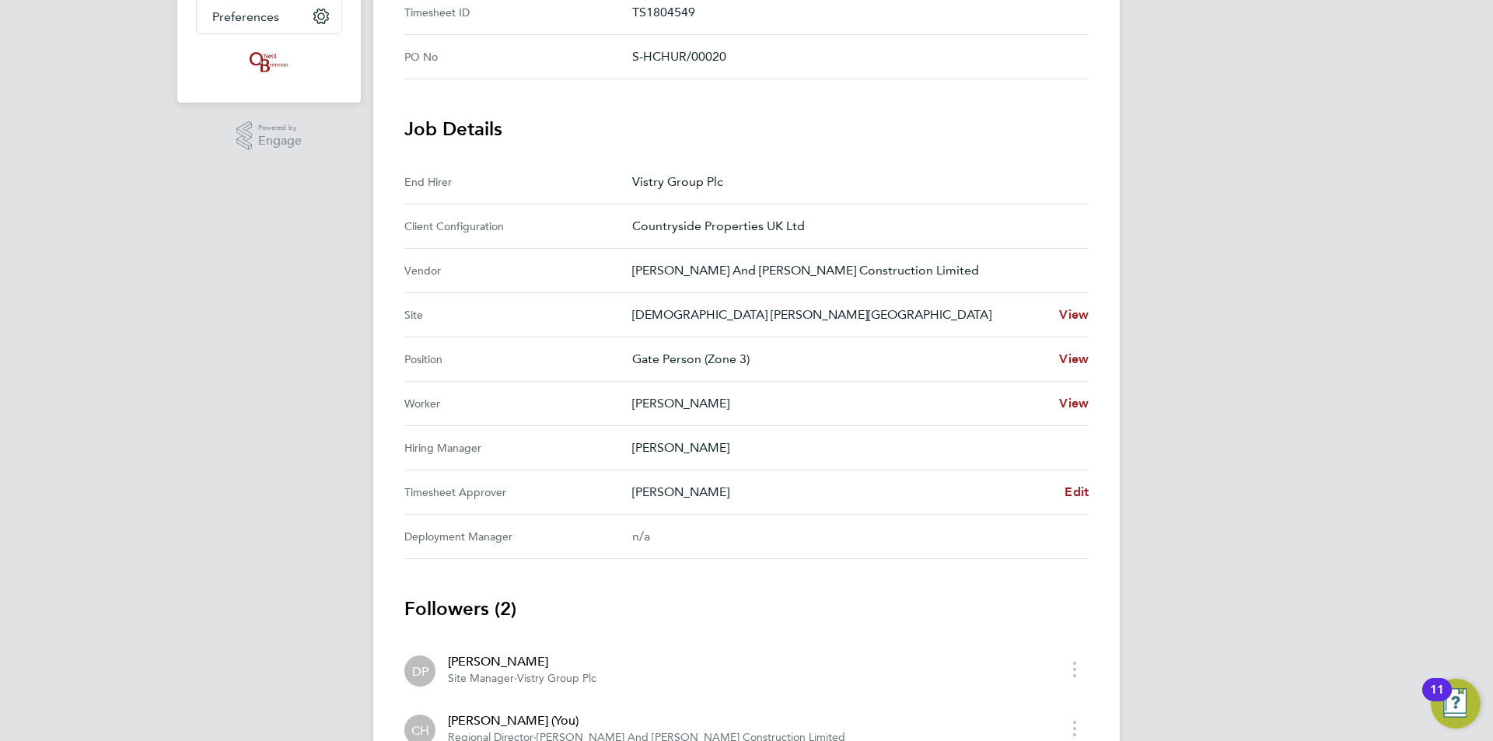
click at [1096, 493] on div "Back Following Frank Okonkwo's Timesheet 26 May - 01 Jun 2025 £525. 15 "Gate Pe…" at bounding box center [746, 247] width 747 height 1185
click at [1074, 489] on span "Edit" at bounding box center [1077, 492] width 24 height 15
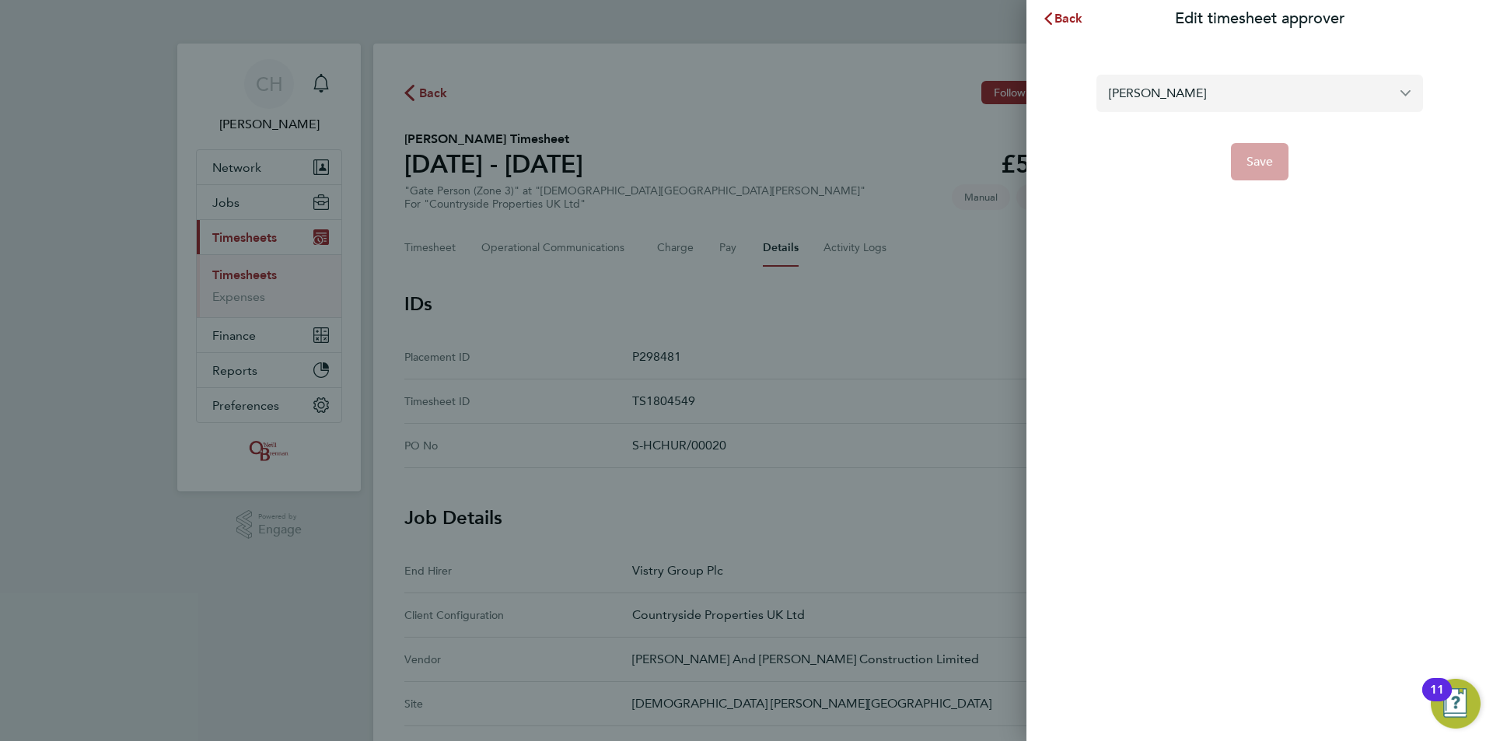
click at [1161, 96] on input "[PERSON_NAME]" at bounding box center [1260, 93] width 327 height 37
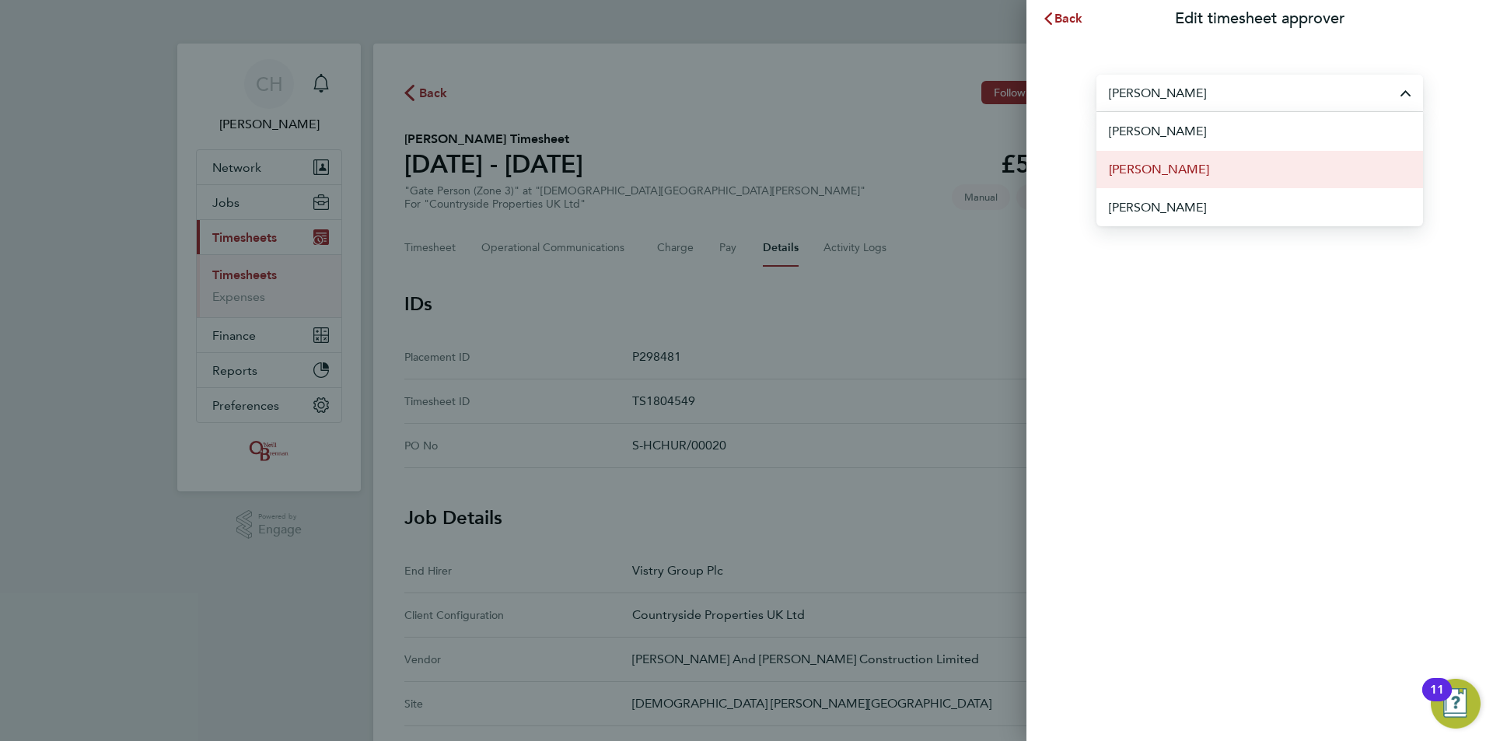
click at [1188, 171] on li "[PERSON_NAME]" at bounding box center [1260, 169] width 327 height 38
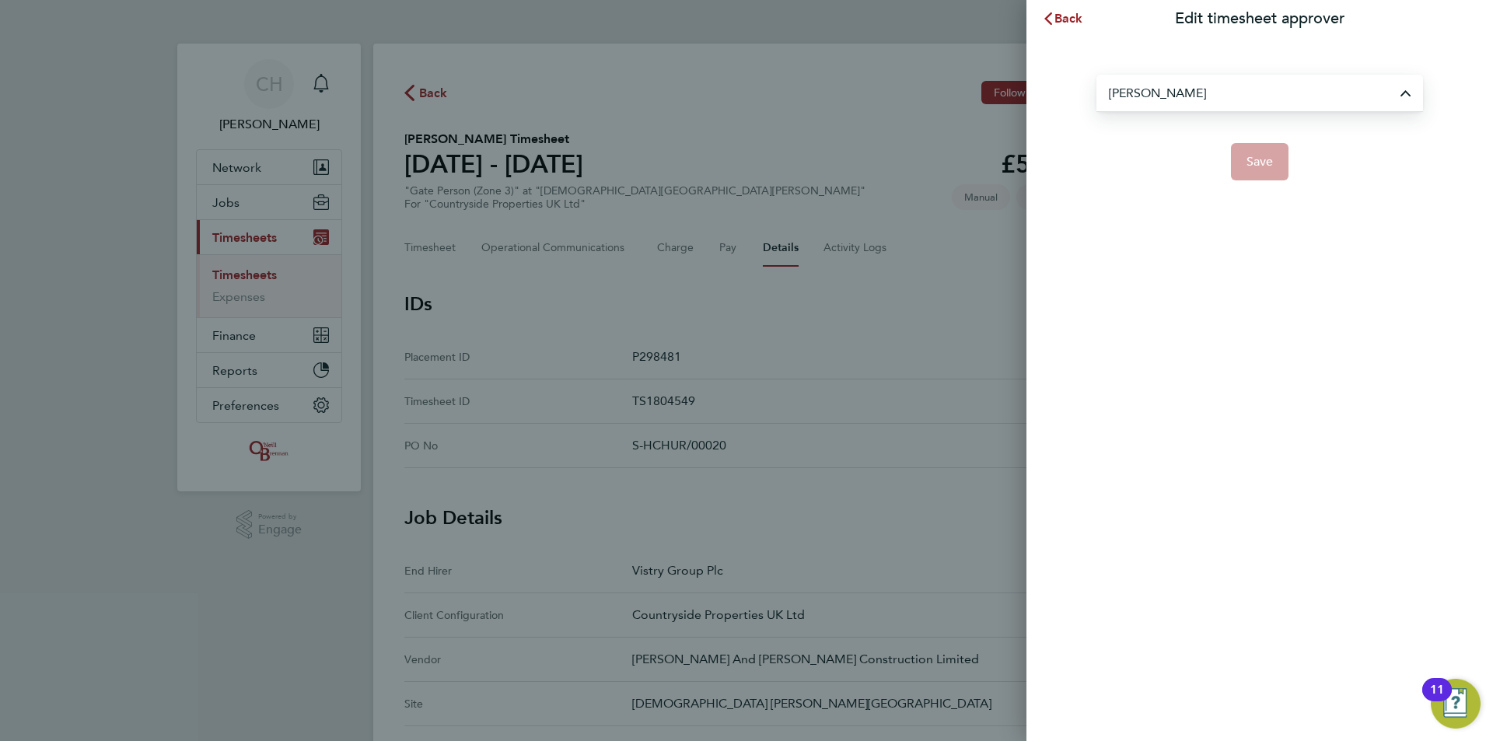
type input "[PERSON_NAME]"
click at [1244, 166] on button "Save" at bounding box center [1260, 161] width 58 height 37
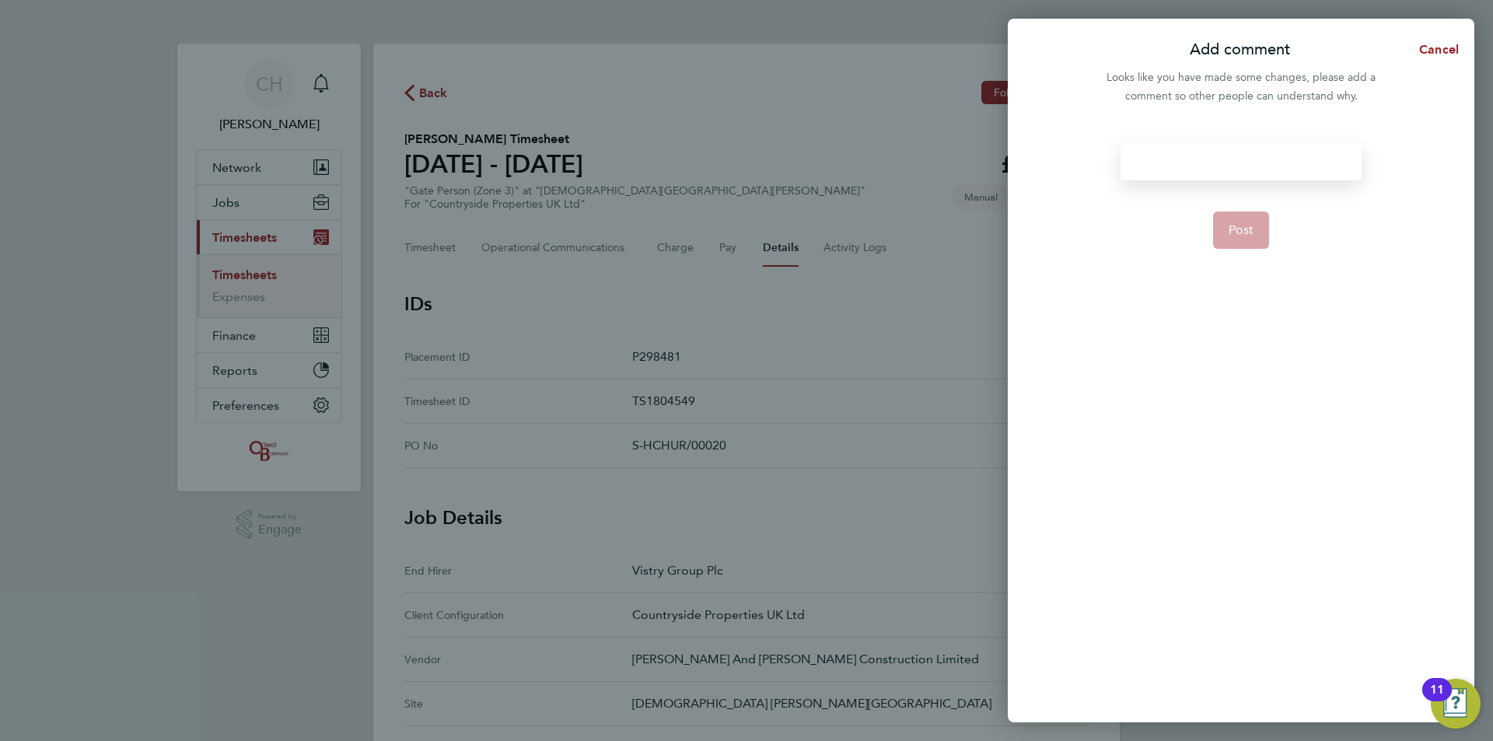
click at [1204, 166] on div at bounding box center [1241, 161] width 240 height 37
click at [1245, 220] on button "Post" at bounding box center [1241, 230] width 57 height 37
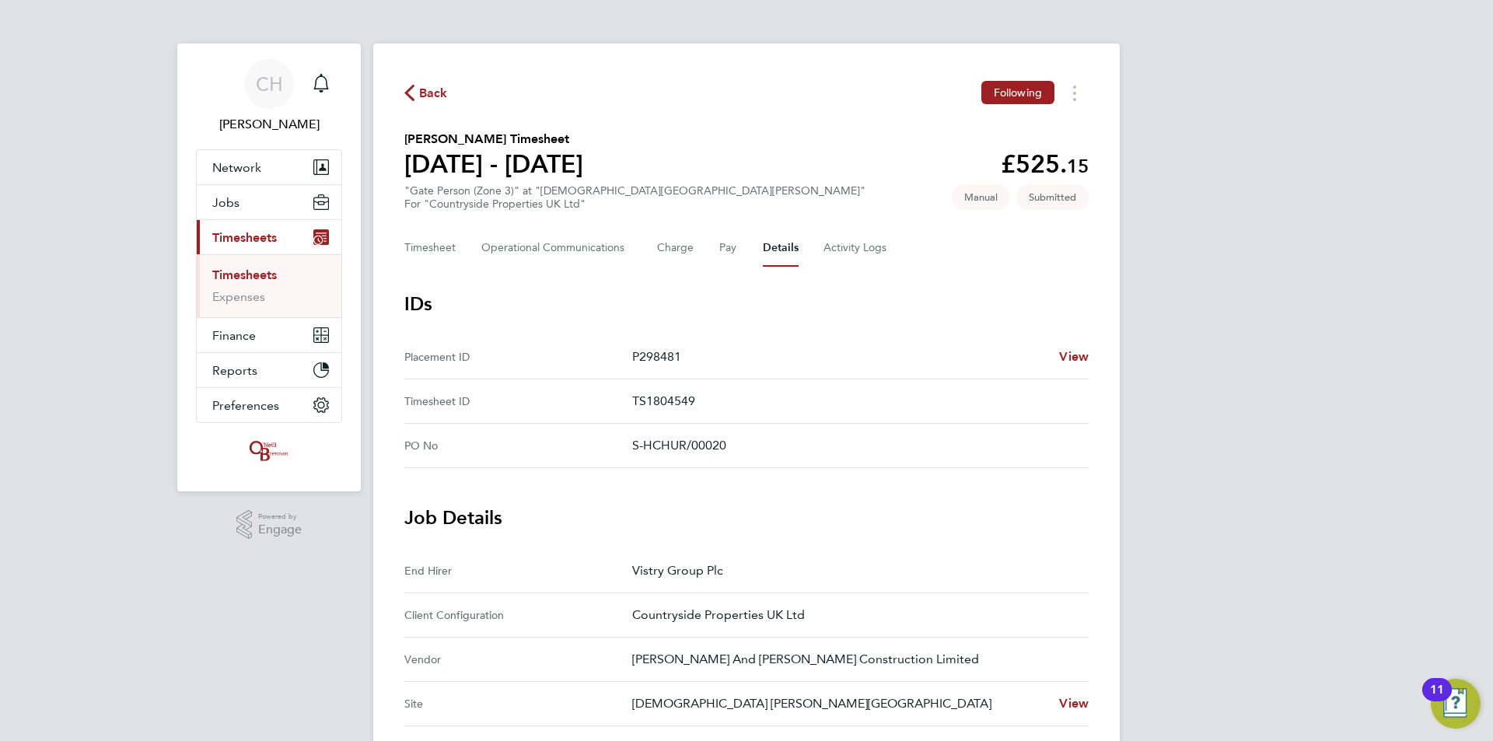
click at [429, 88] on span "Back" at bounding box center [433, 93] width 29 height 19
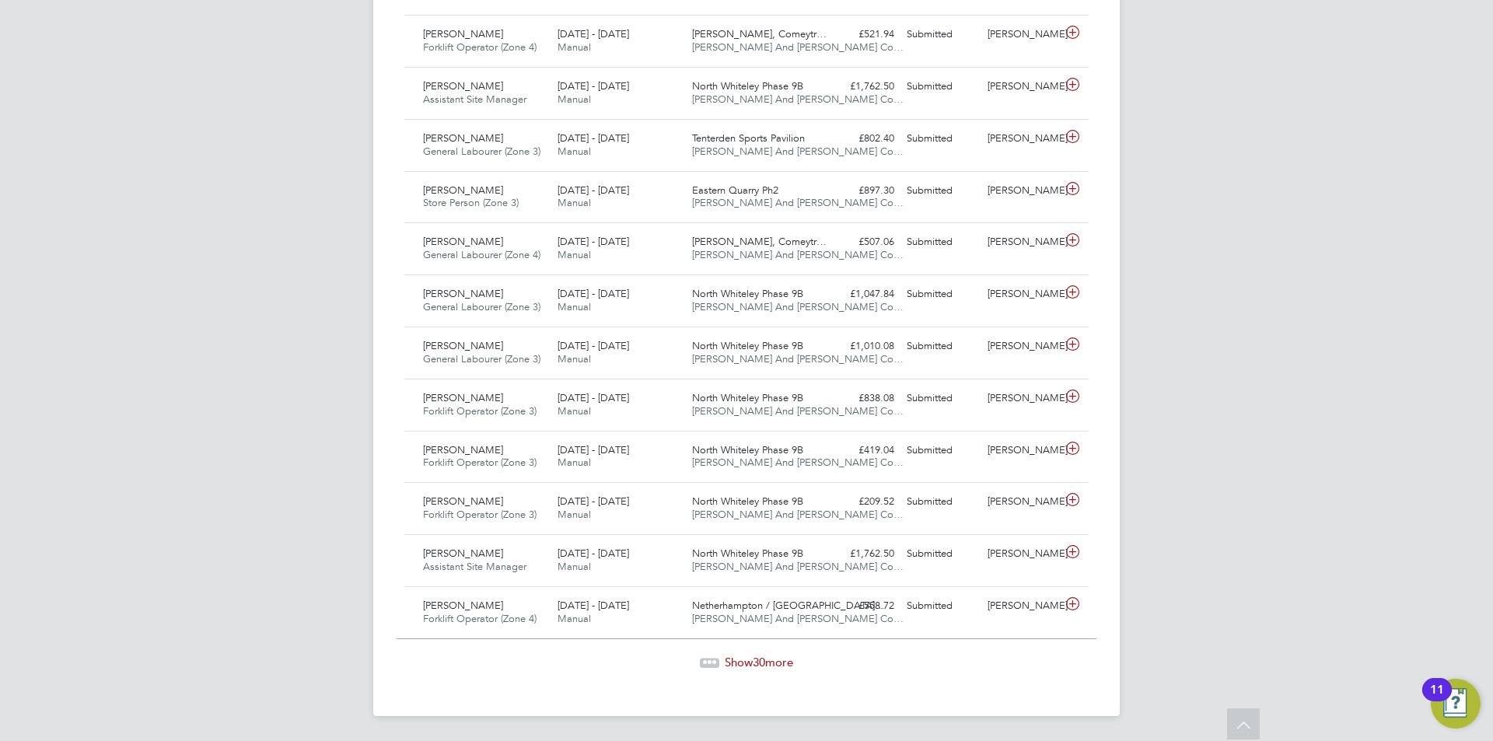
click at [751, 660] on span "Show 30 more" at bounding box center [759, 662] width 68 height 15
click at [783, 655] on span "Show 30 more" at bounding box center [759, 662] width 68 height 15
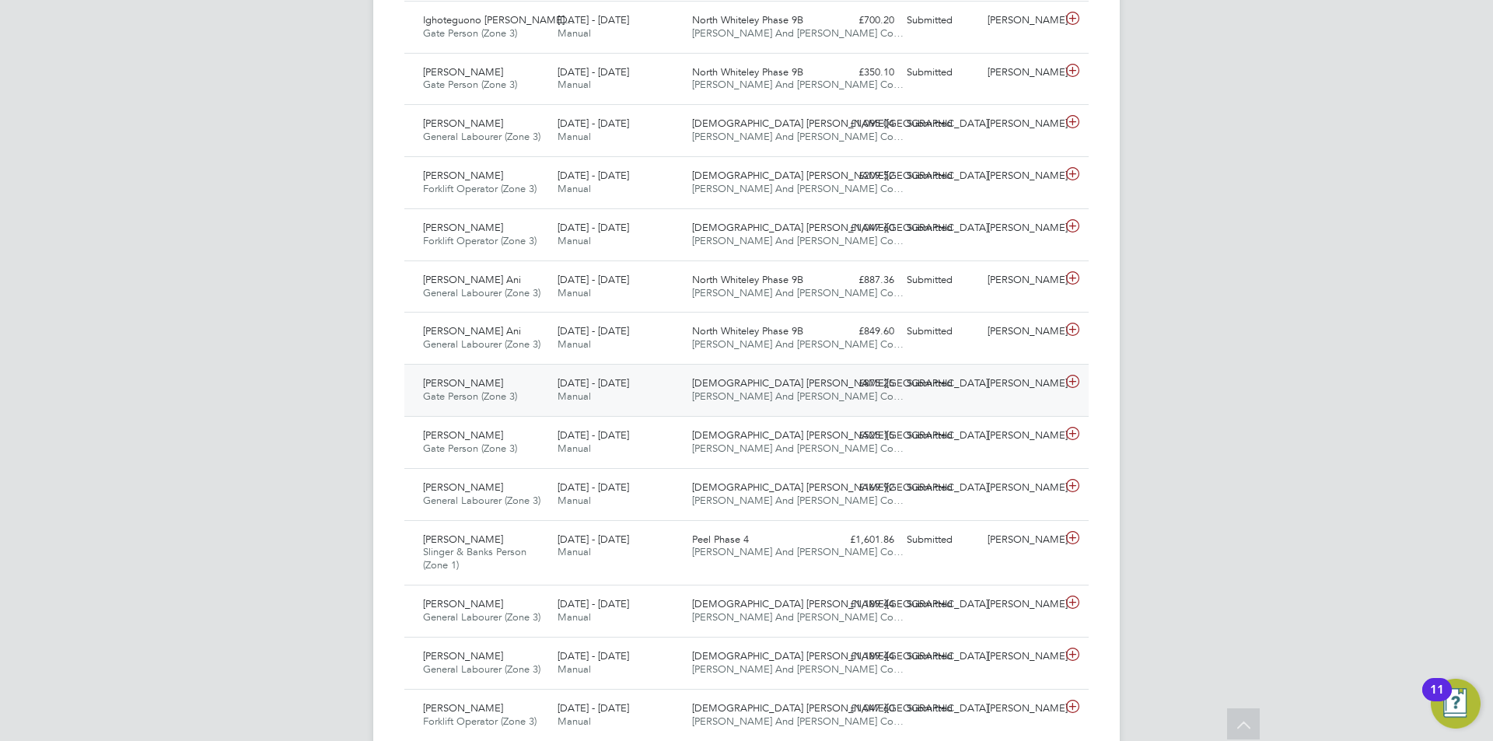
click at [1073, 380] on icon at bounding box center [1072, 382] width 19 height 12
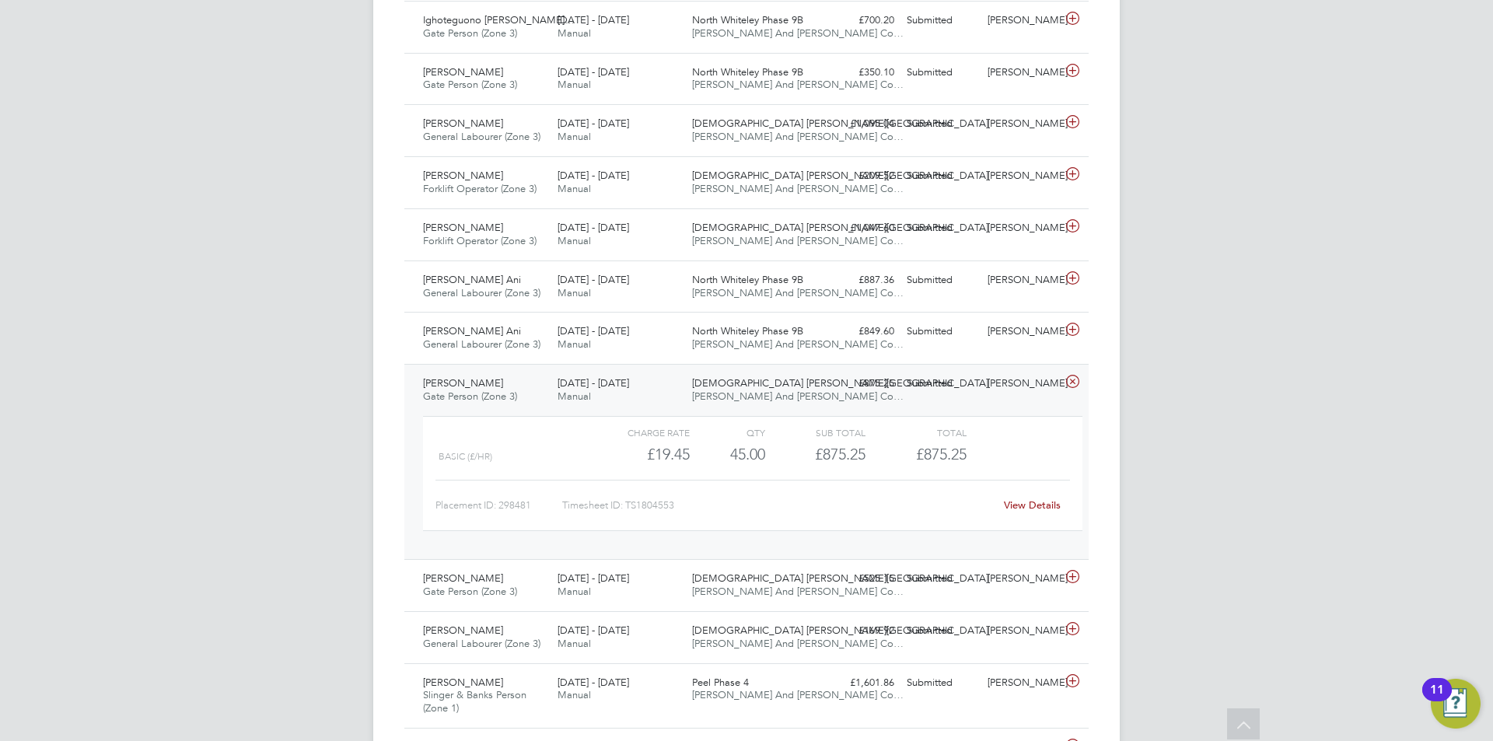
click at [1015, 504] on link "View Details" at bounding box center [1032, 505] width 57 height 13
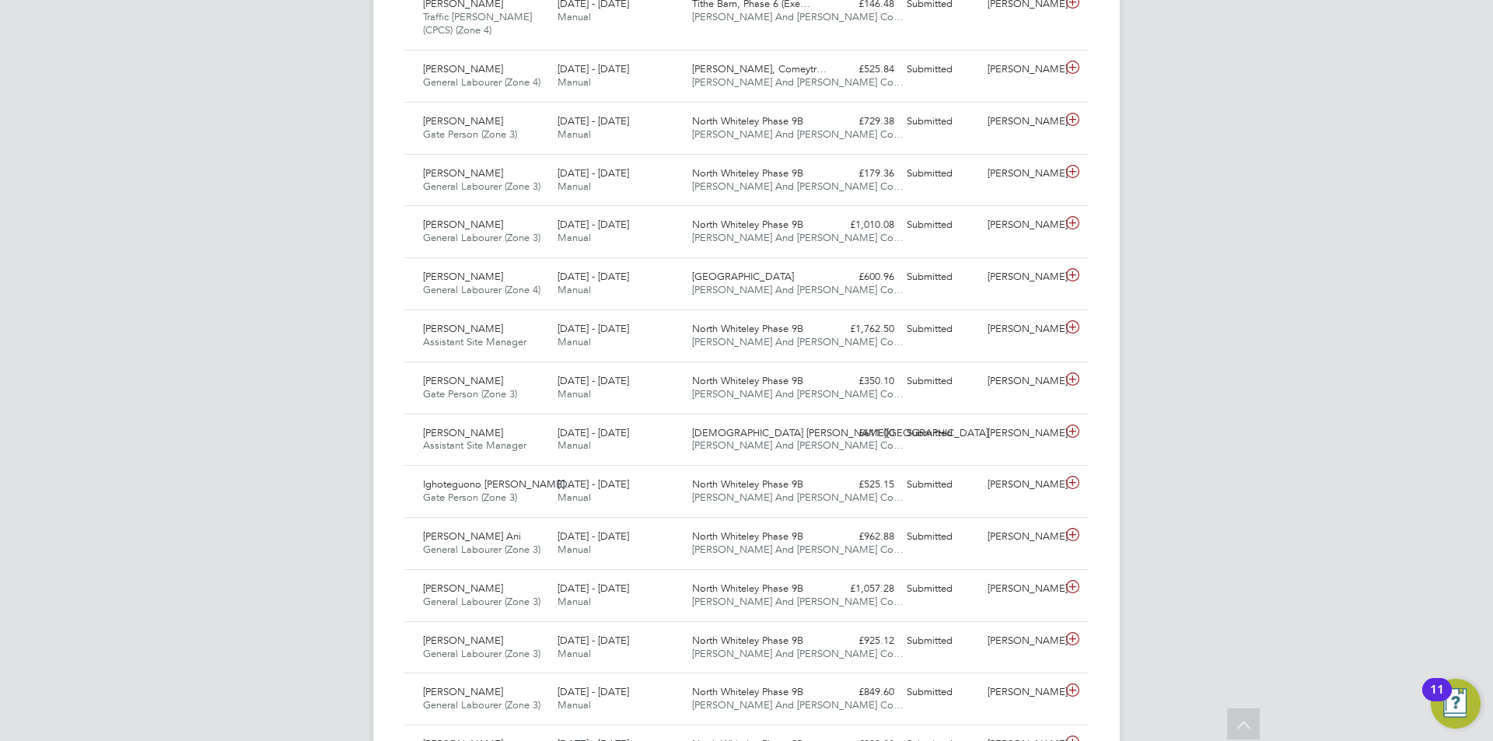
scroll to position [1547, 0]
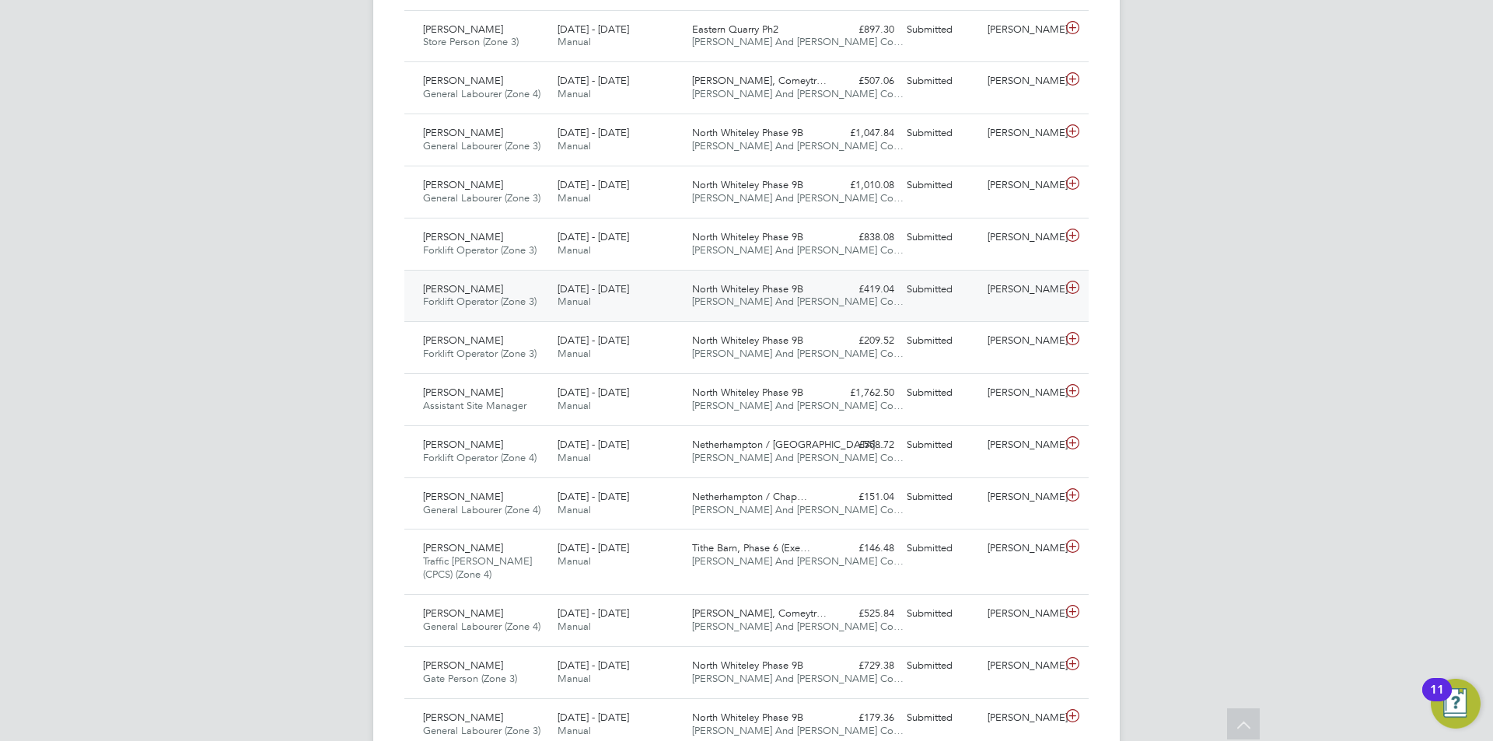
click at [803, 289] on span "North Whiteley Phase 9B" at bounding box center [747, 288] width 111 height 13
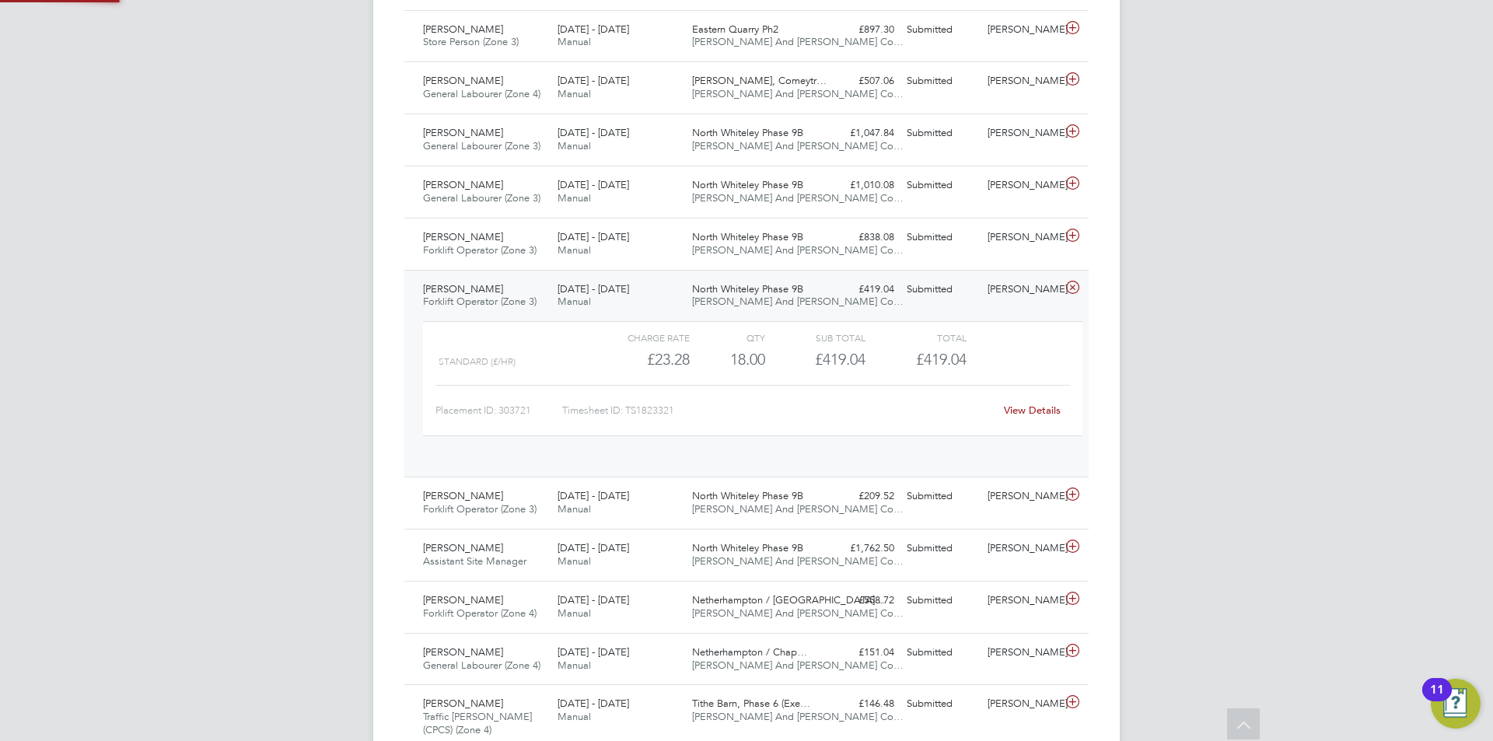
scroll to position [26, 152]
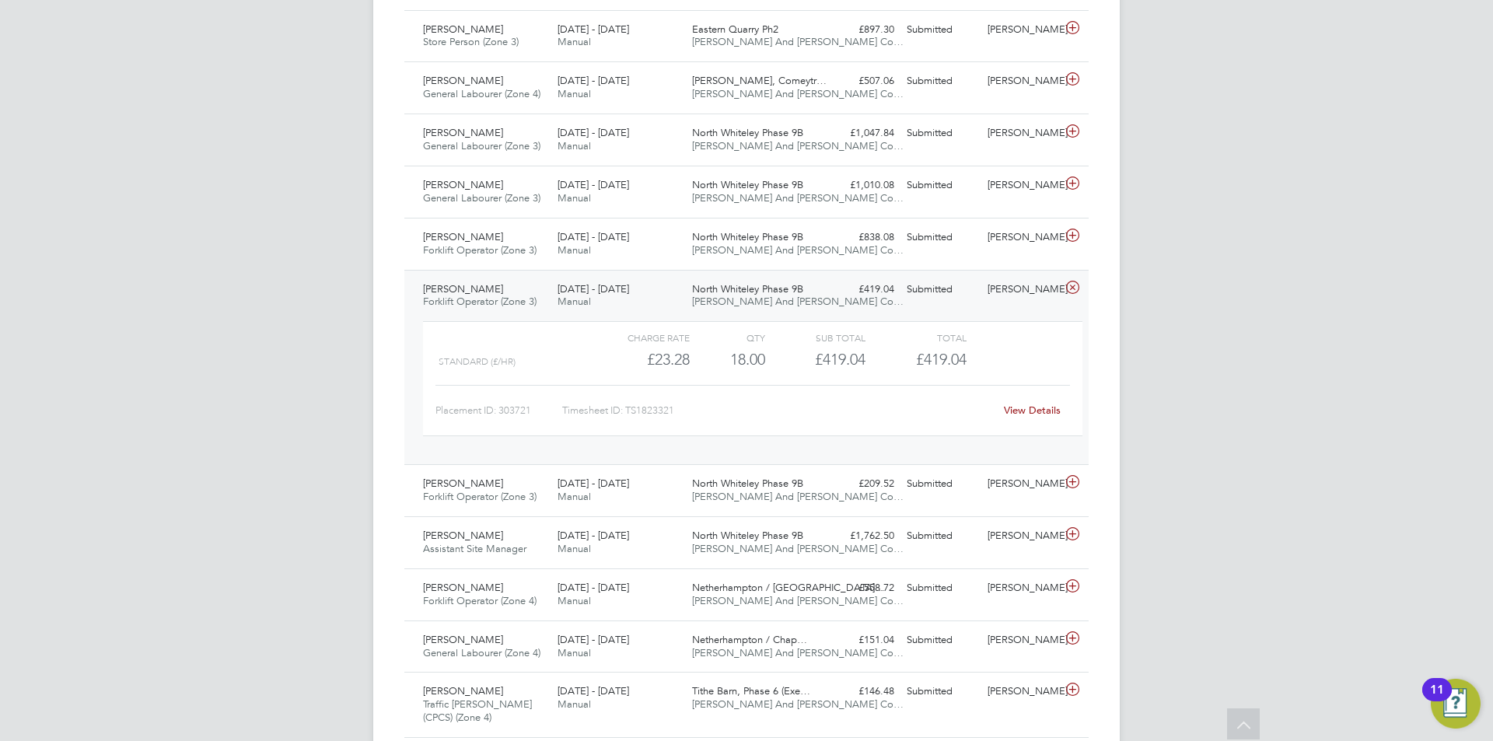
click at [1017, 411] on link "View Details" at bounding box center [1032, 410] width 57 height 13
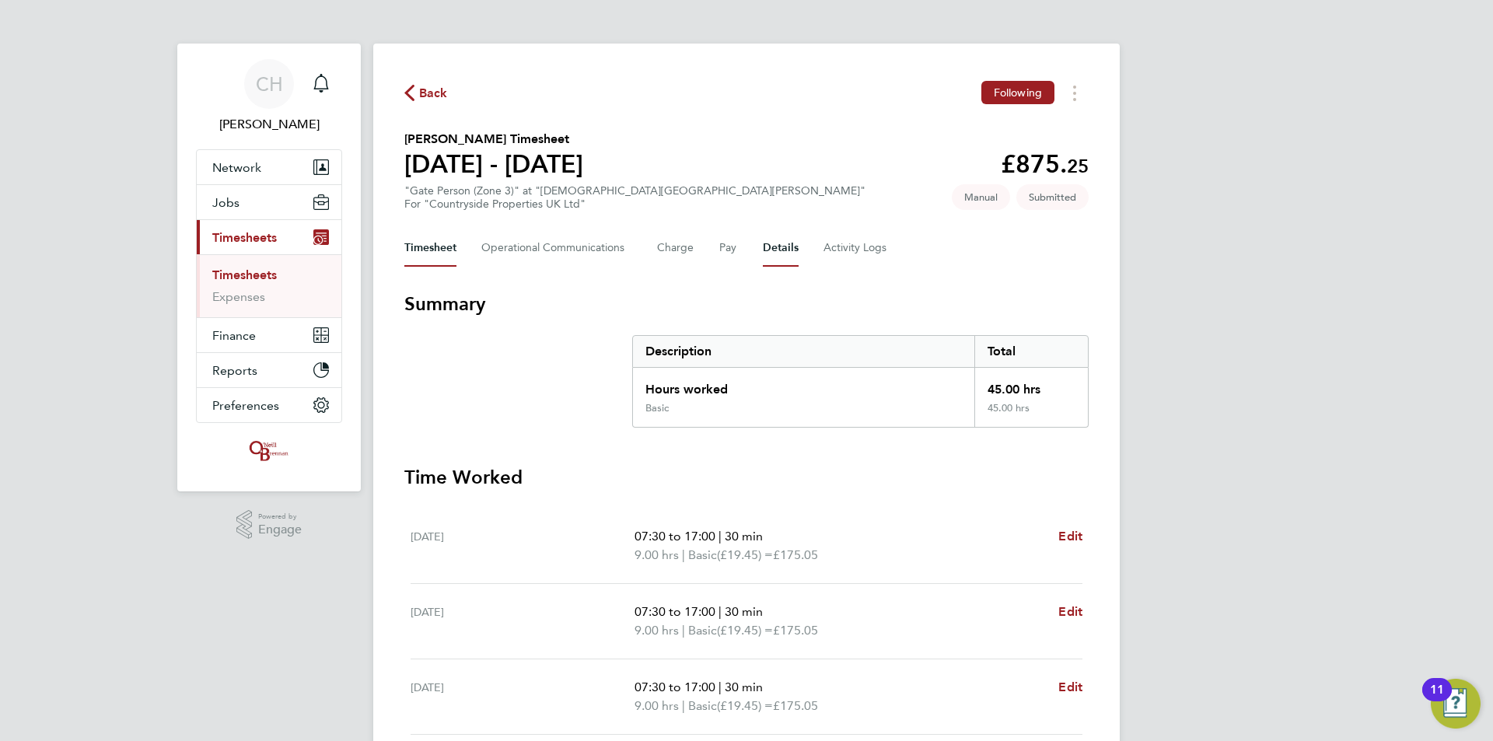
click at [770, 242] on button "Details" at bounding box center [781, 247] width 36 height 37
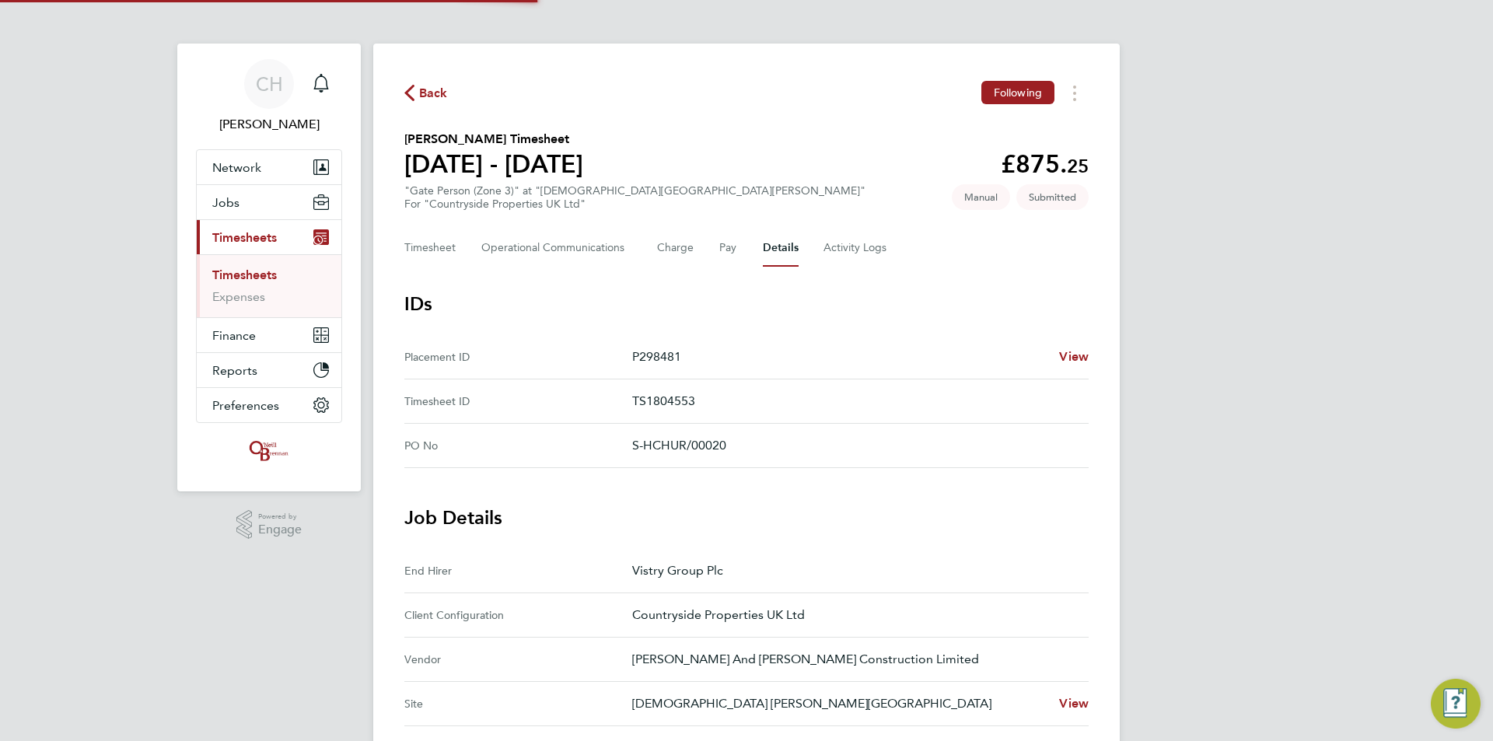
scroll to position [389, 0]
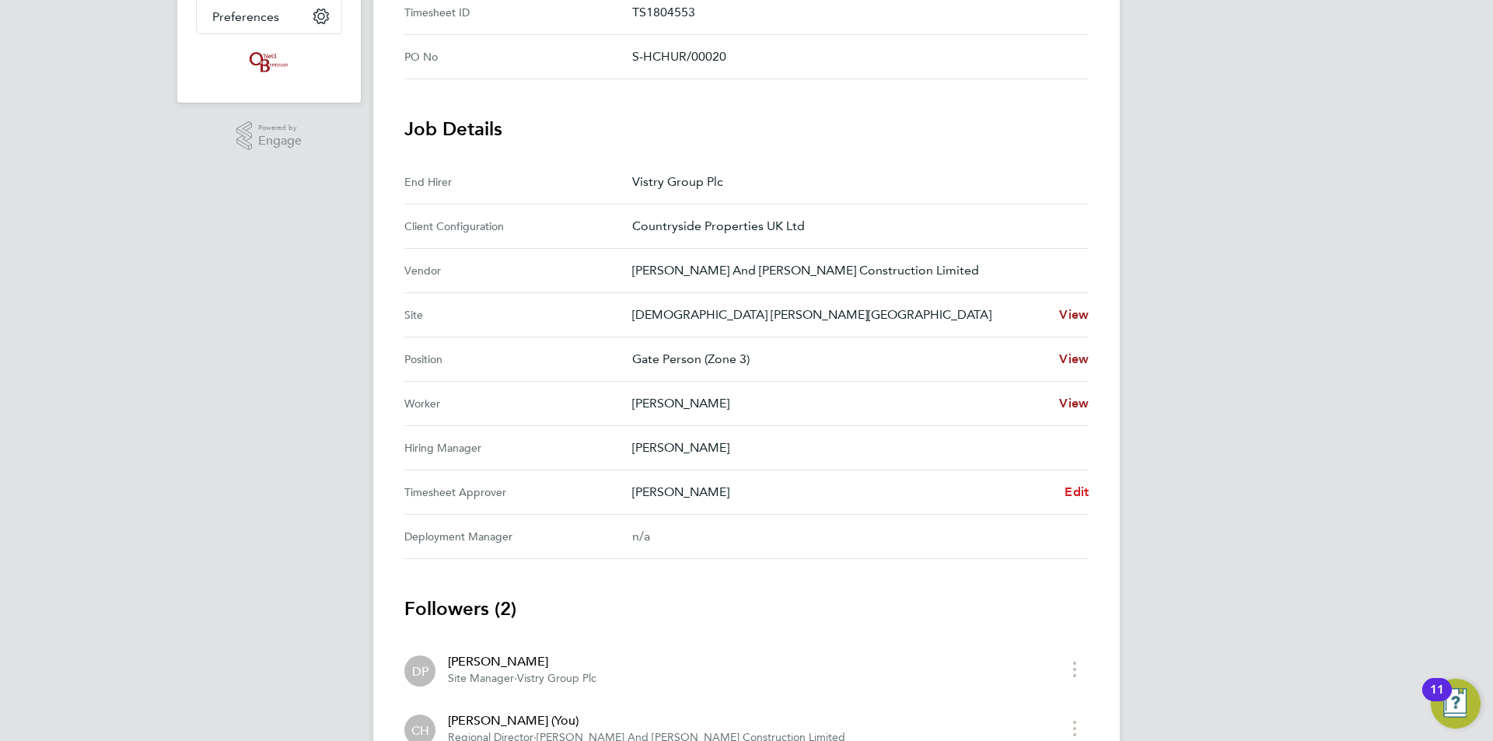
click at [1065, 491] on span "Edit" at bounding box center [1077, 492] width 24 height 15
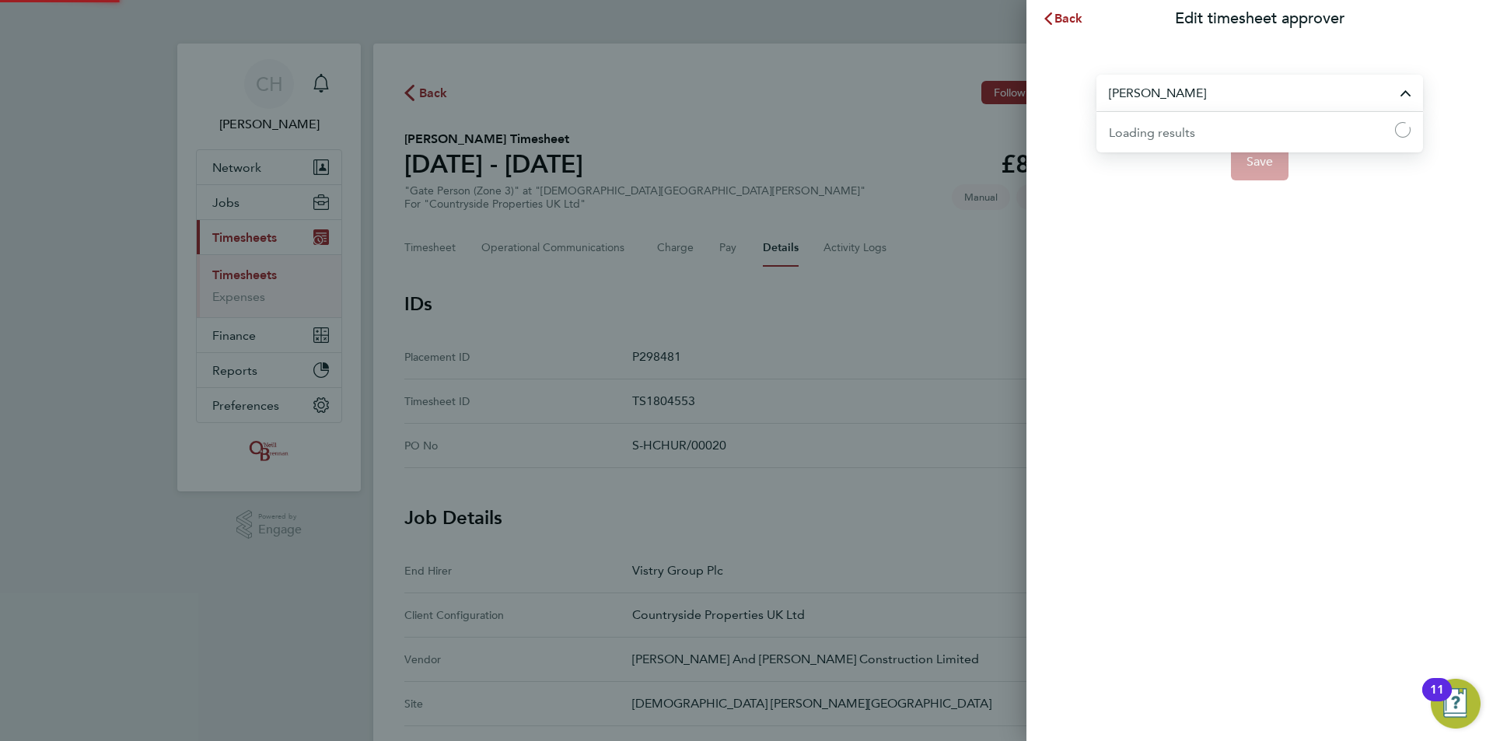
click at [1197, 103] on input "[PERSON_NAME]" at bounding box center [1260, 93] width 327 height 37
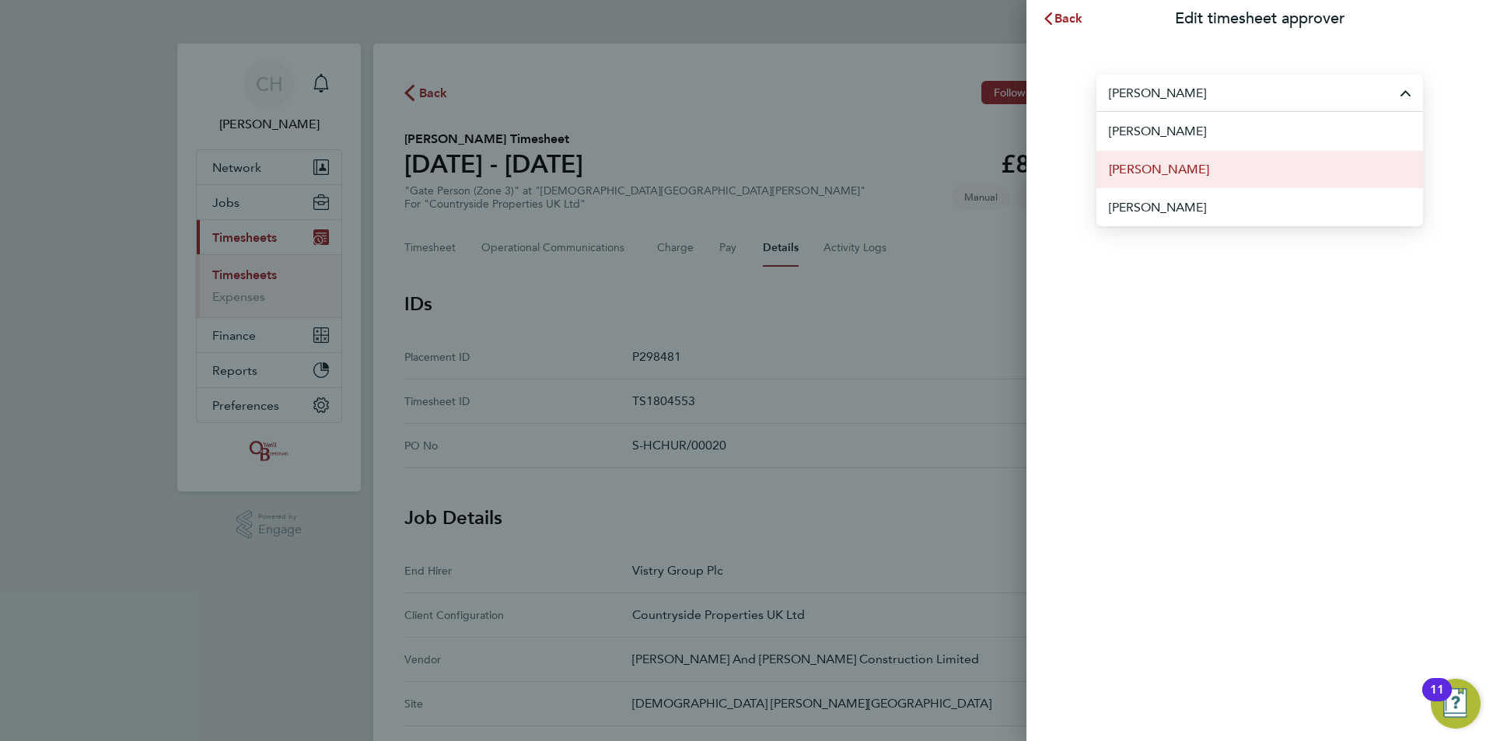
click at [1199, 161] on li "[PERSON_NAME]" at bounding box center [1260, 169] width 327 height 38
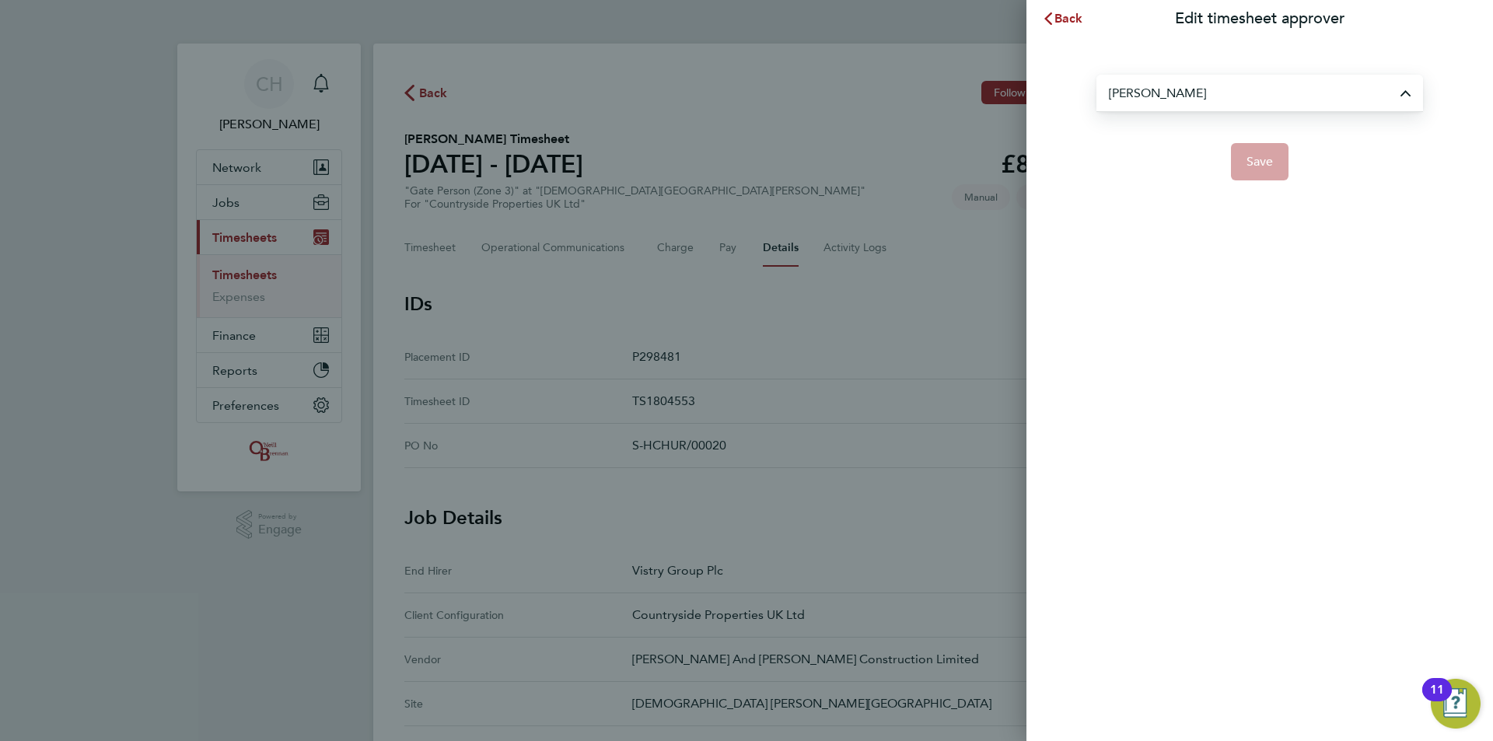
type input "[PERSON_NAME]"
click at [1255, 163] on span "Save" at bounding box center [1260, 162] width 27 height 16
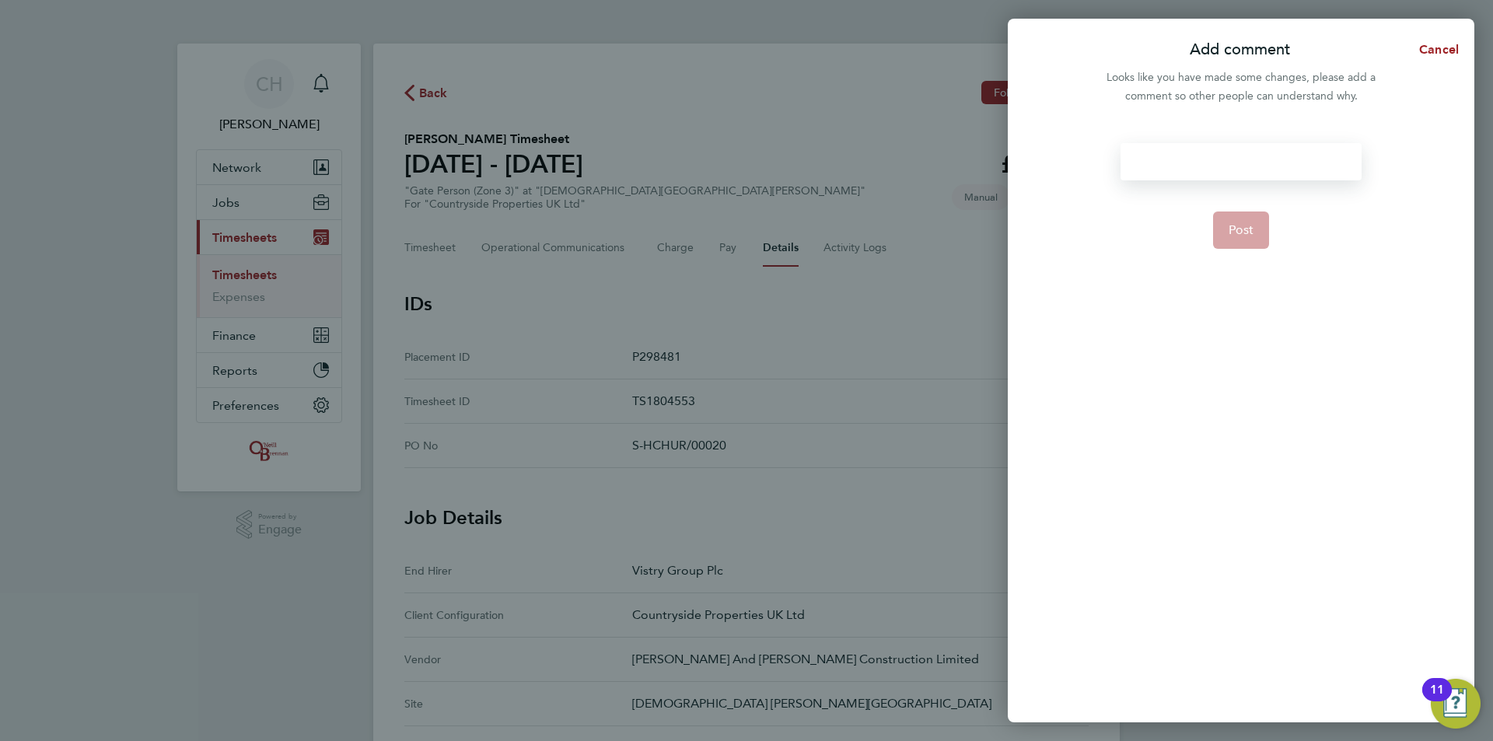
click at [1229, 161] on div at bounding box center [1241, 161] width 240 height 37
click at [1230, 233] on span "Post" at bounding box center [1242, 230] width 26 height 16
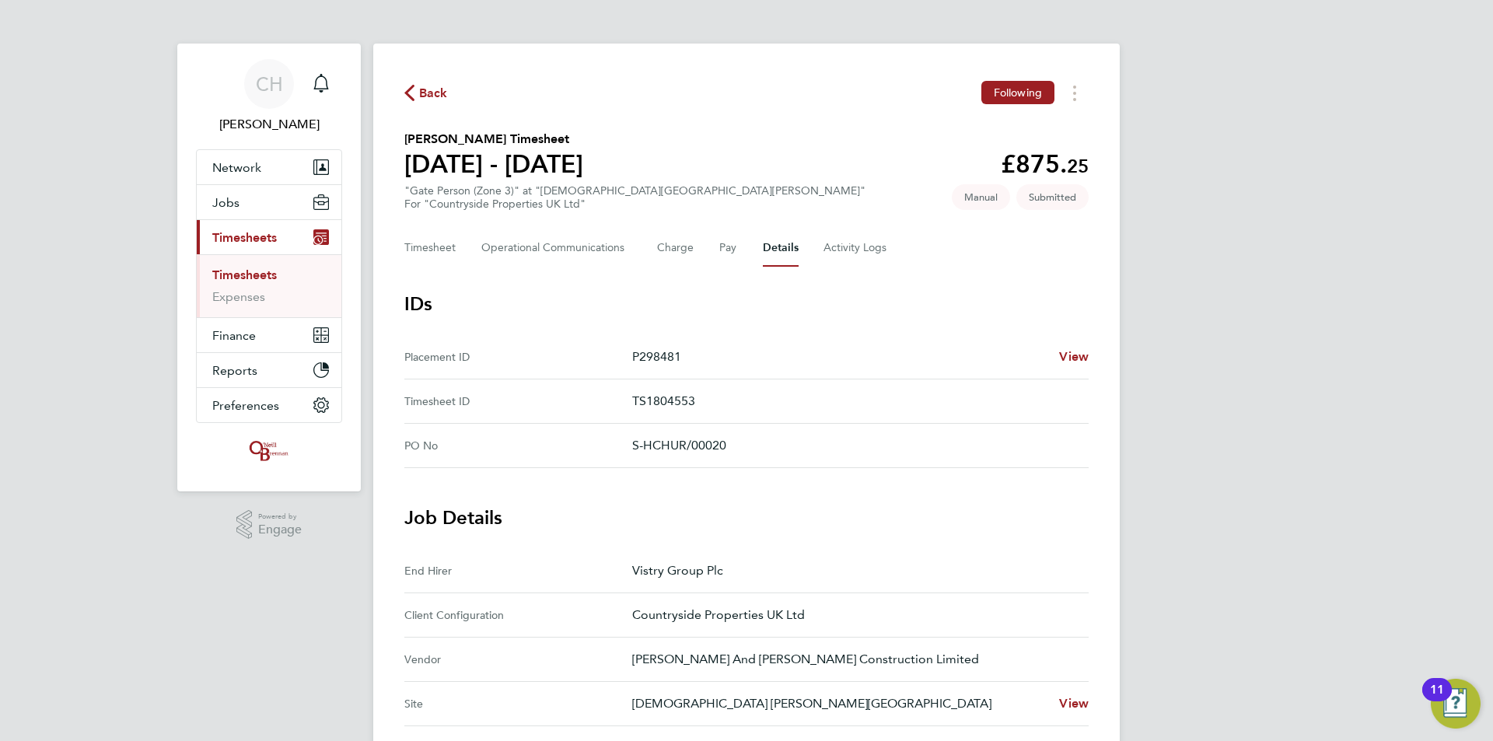
click at [429, 93] on span "Back" at bounding box center [433, 93] width 29 height 19
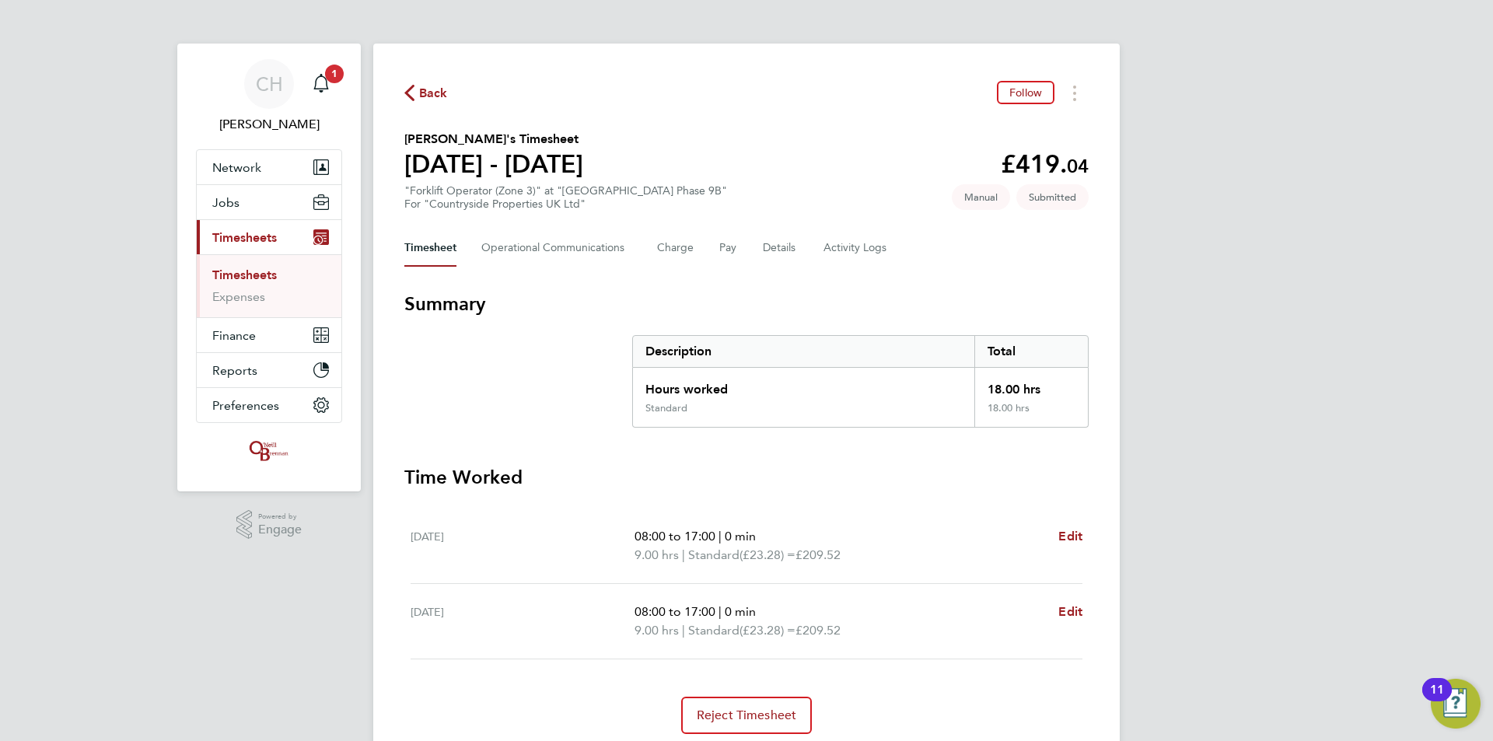
scroll to position [55, 0]
